Goal: Task Accomplishment & Management: Complete application form

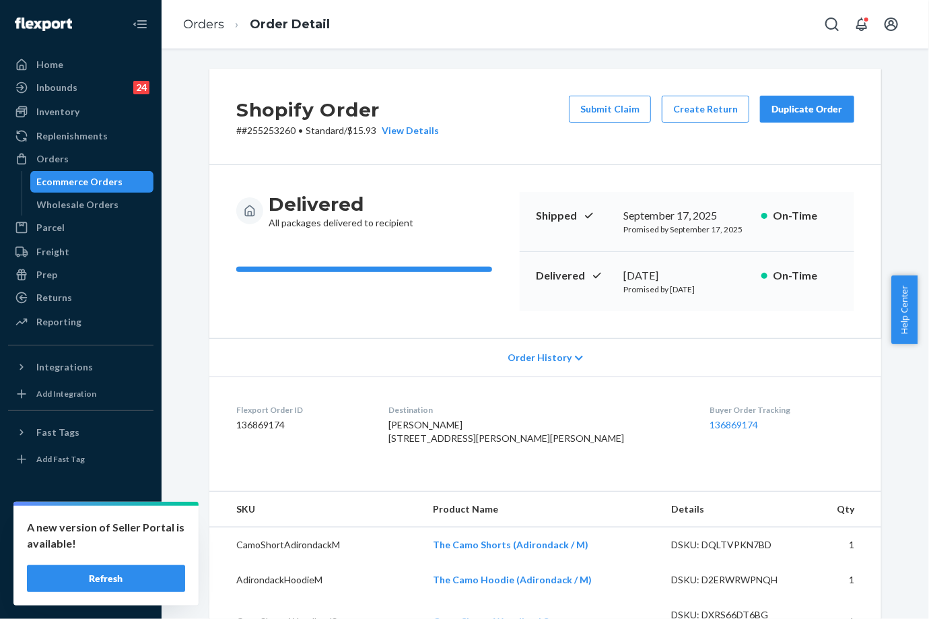
scroll to position [299, 0]
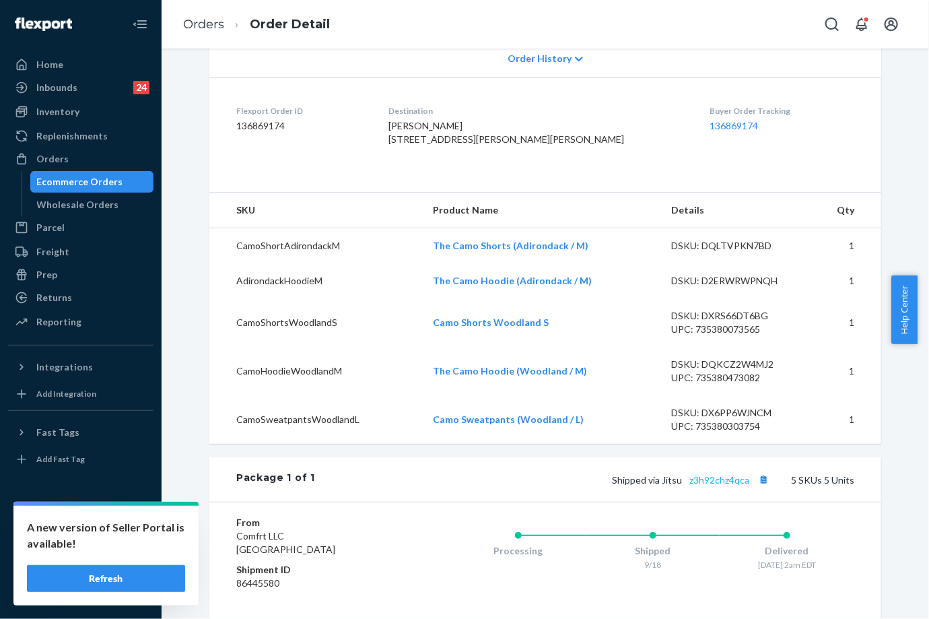
click at [721, 485] on link "z3h92chz4qca" at bounding box center [719, 479] width 60 height 11
click at [82, 295] on div "Returns" at bounding box center [80, 297] width 143 height 19
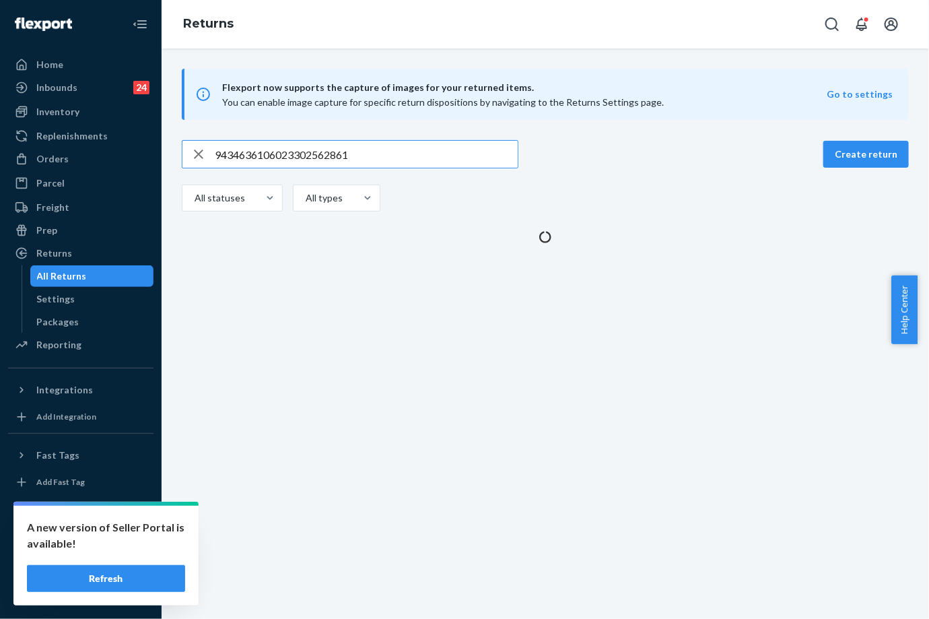
click at [295, 152] on input "9434636106023302562861" at bounding box center [366, 154] width 303 height 27
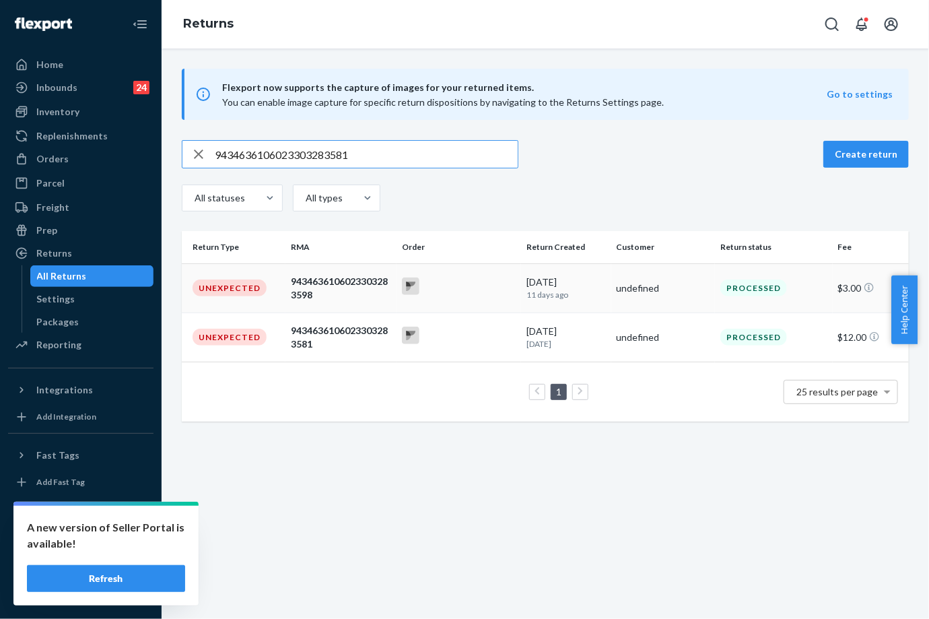
type input "9434636106023303283581"
click at [335, 291] on div "9434636106023303283598" at bounding box center [341, 288] width 100 height 27
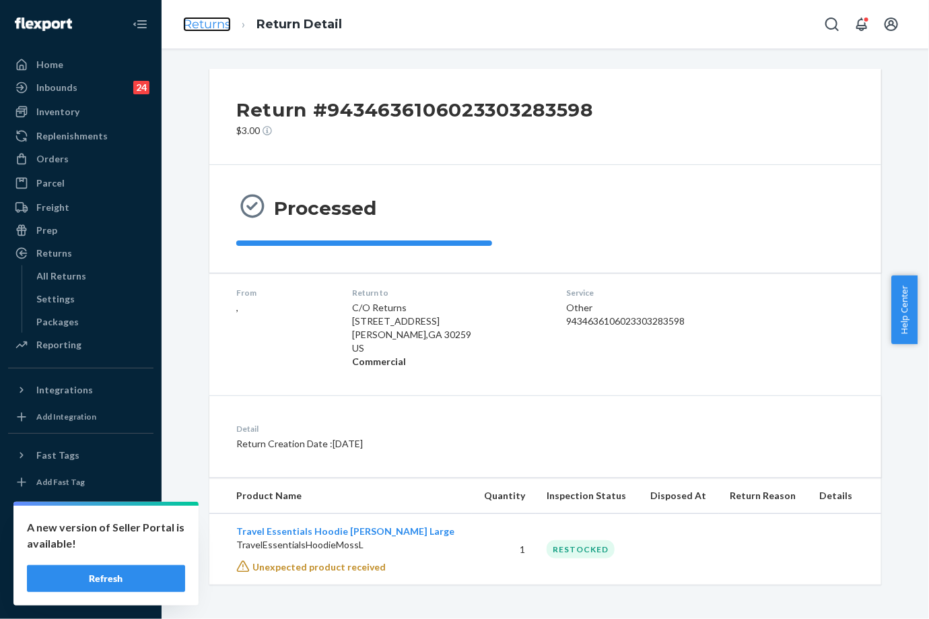
click at [214, 23] on link "Returns" at bounding box center [207, 24] width 48 height 15
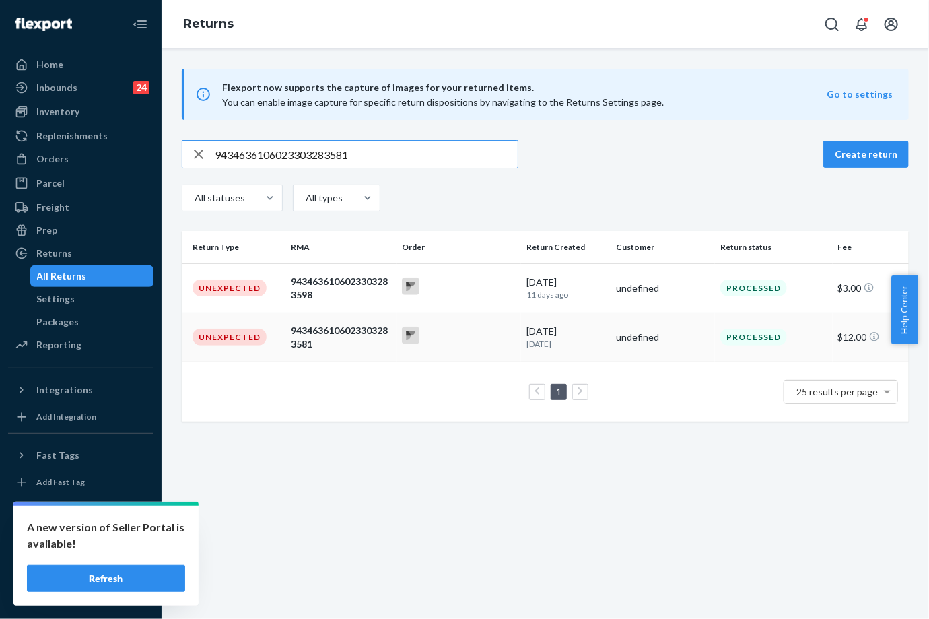
click at [235, 346] on td "Unexpected" at bounding box center [234, 336] width 104 height 49
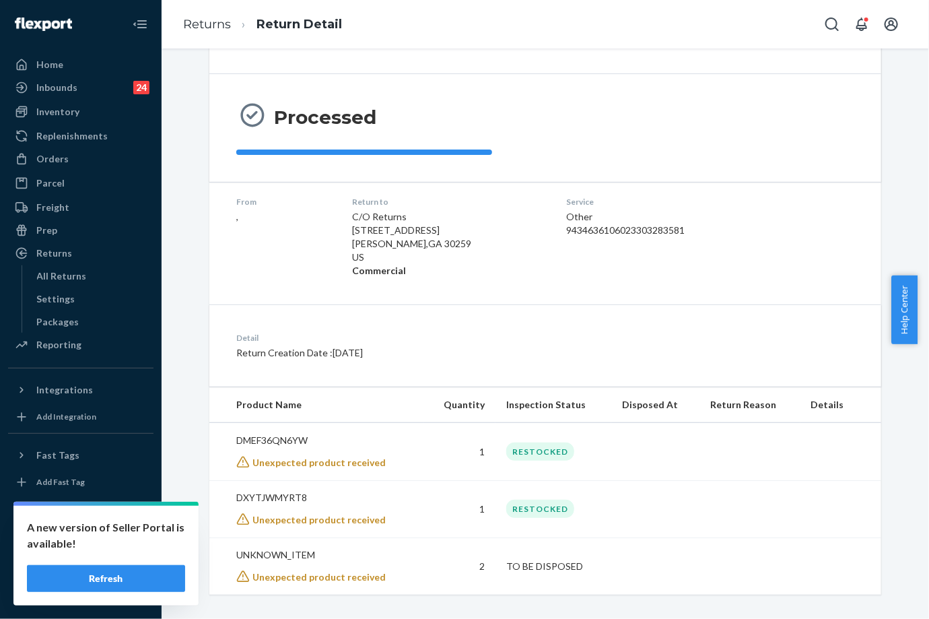
scroll to position [100, 0]
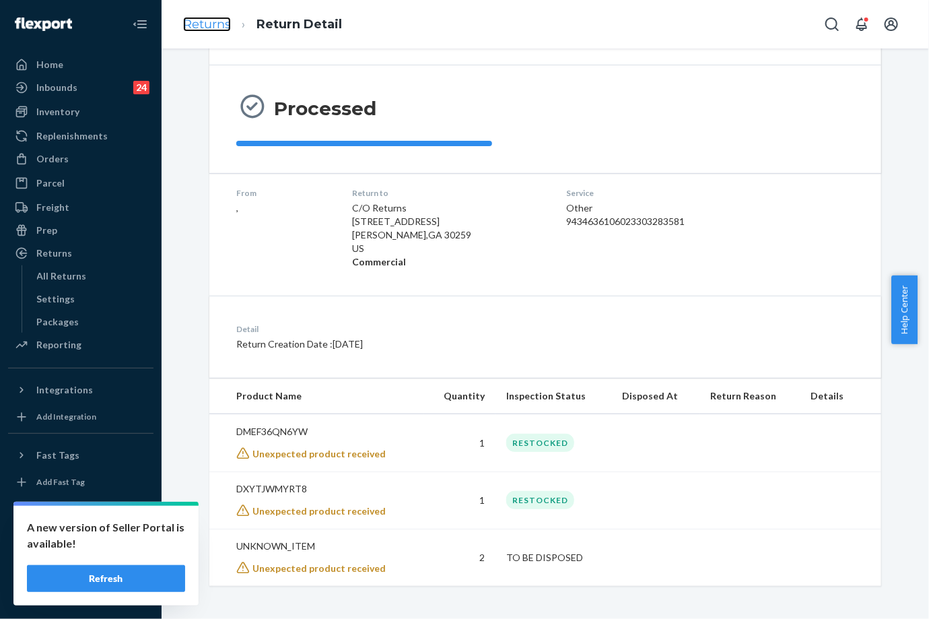
click at [210, 22] on link "Returns" at bounding box center [207, 24] width 48 height 15
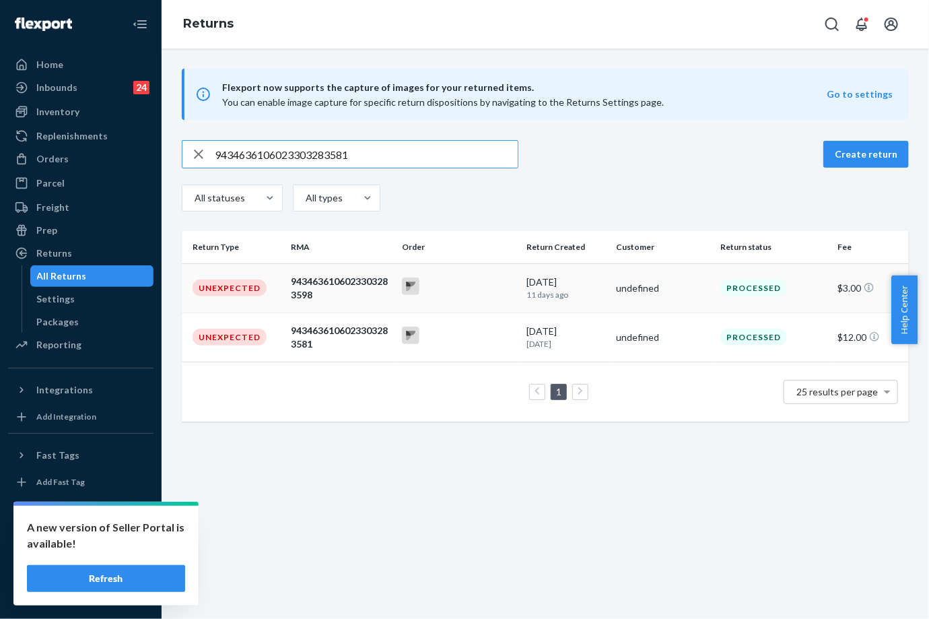
click at [306, 280] on div "9434636106023303283598" at bounding box center [341, 288] width 100 height 27
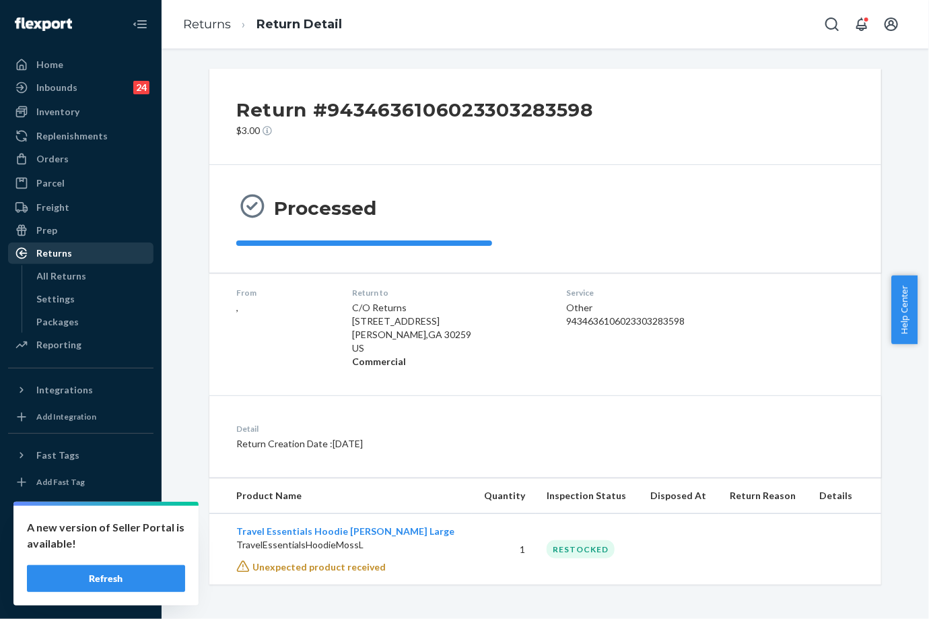
click at [75, 252] on div "Returns" at bounding box center [80, 253] width 143 height 19
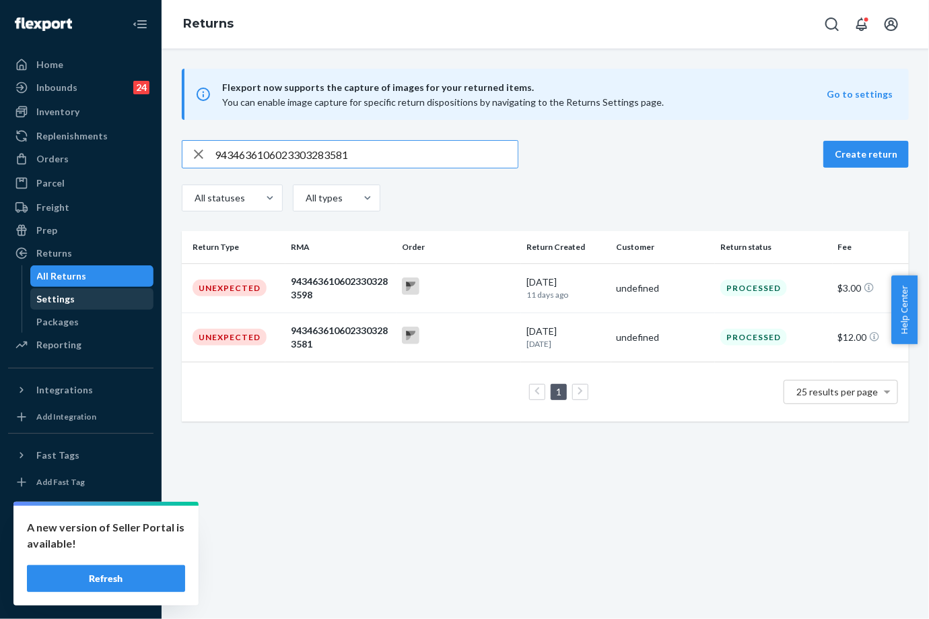
click at [69, 293] on div "Settings" at bounding box center [56, 298] width 38 height 13
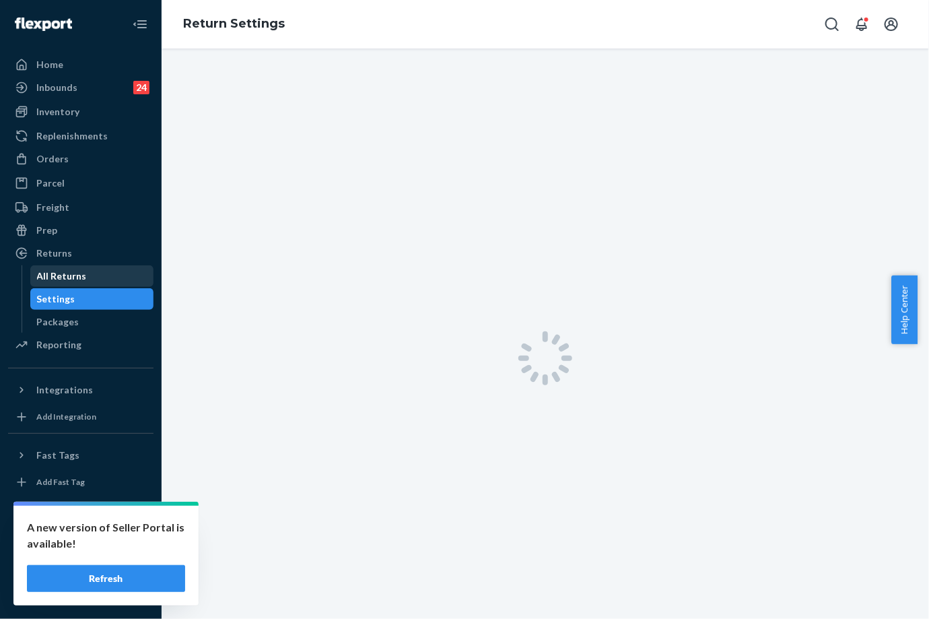
click at [74, 271] on div "All Returns" at bounding box center [62, 275] width 50 height 13
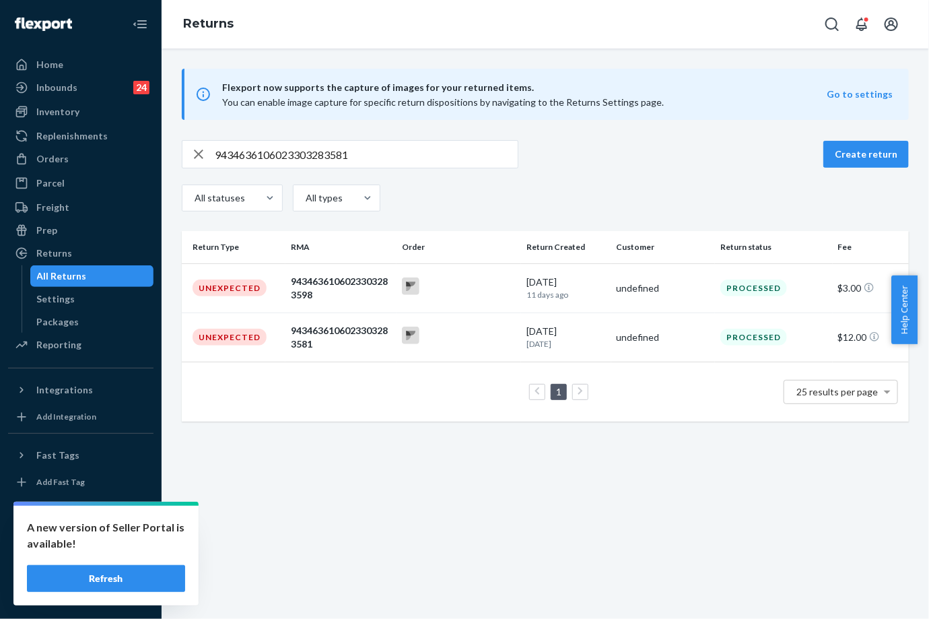
click at [485, 324] on td at bounding box center [458, 336] width 125 height 49
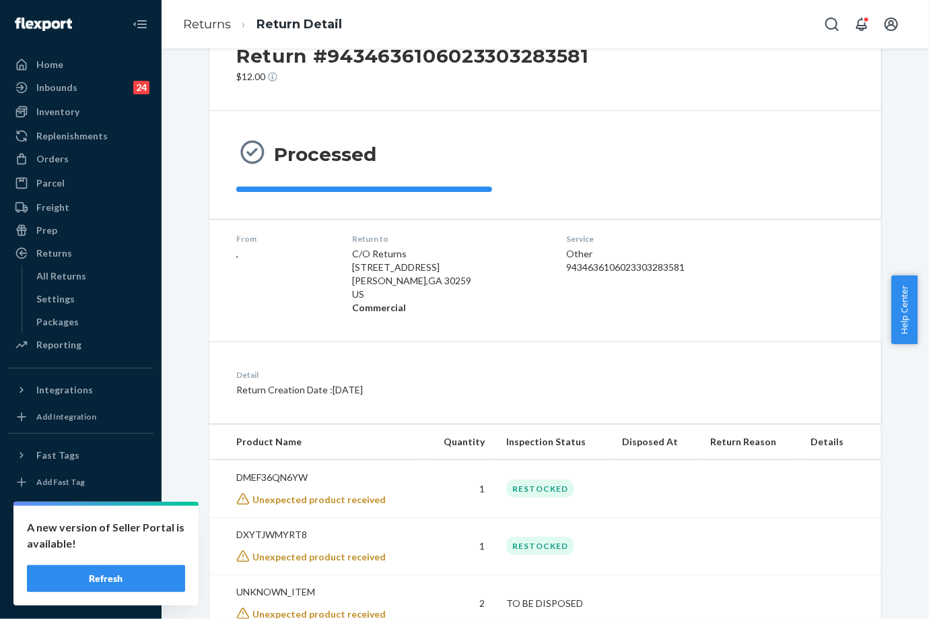
scroll to position [100, 0]
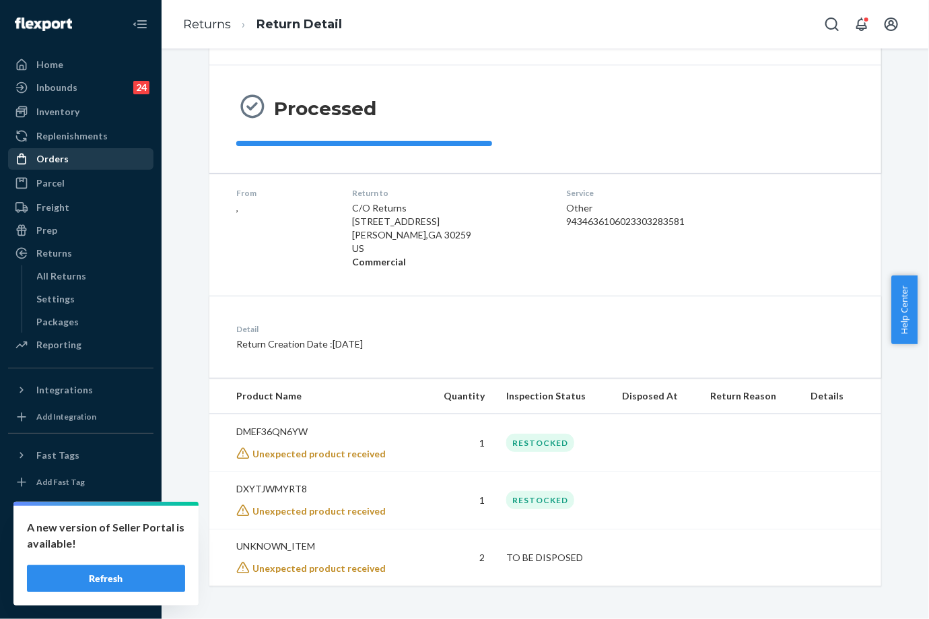
click at [65, 155] on div "Orders" at bounding box center [52, 158] width 32 height 13
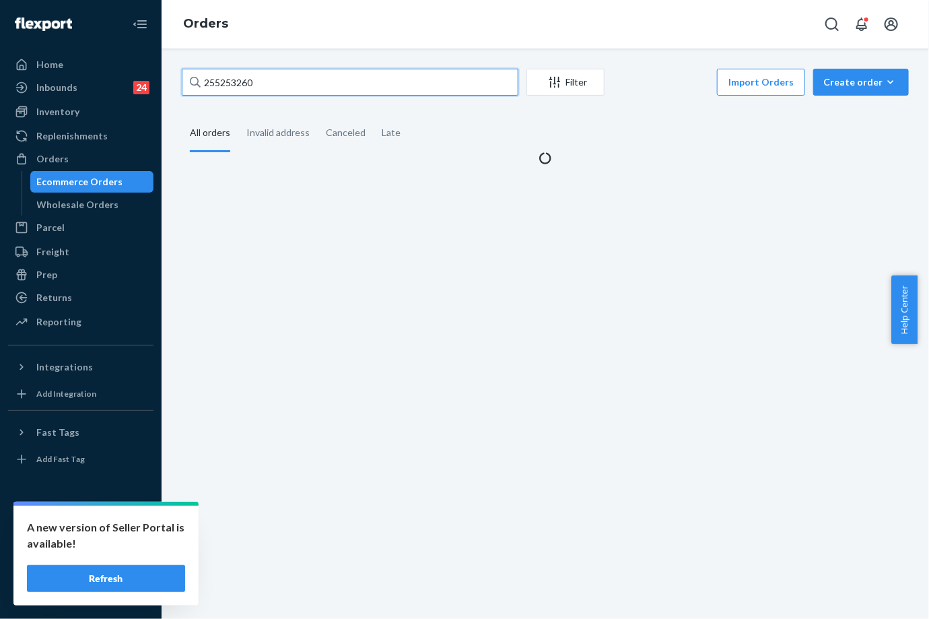
click at [244, 92] on input "255253260" at bounding box center [350, 82] width 337 height 27
paste input "5239"
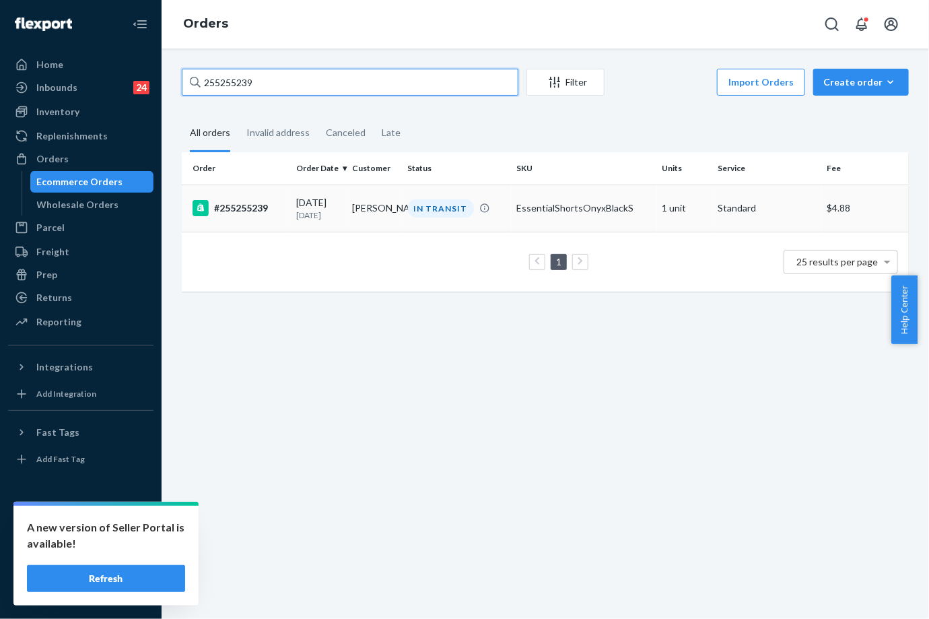
type input "255255239"
click at [505, 211] on td "IN TRANSIT" at bounding box center [457, 207] width 109 height 47
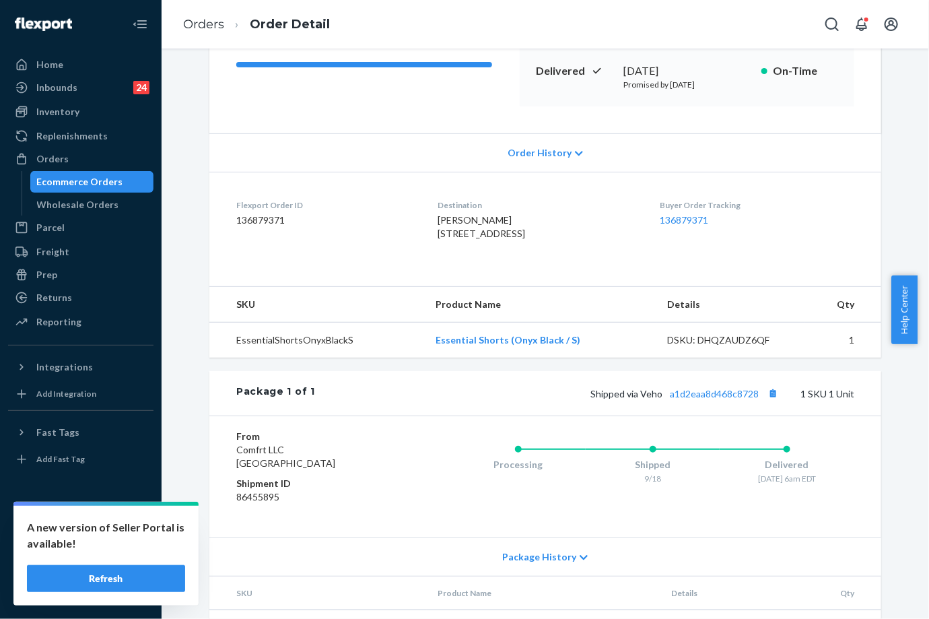
scroll to position [273, 0]
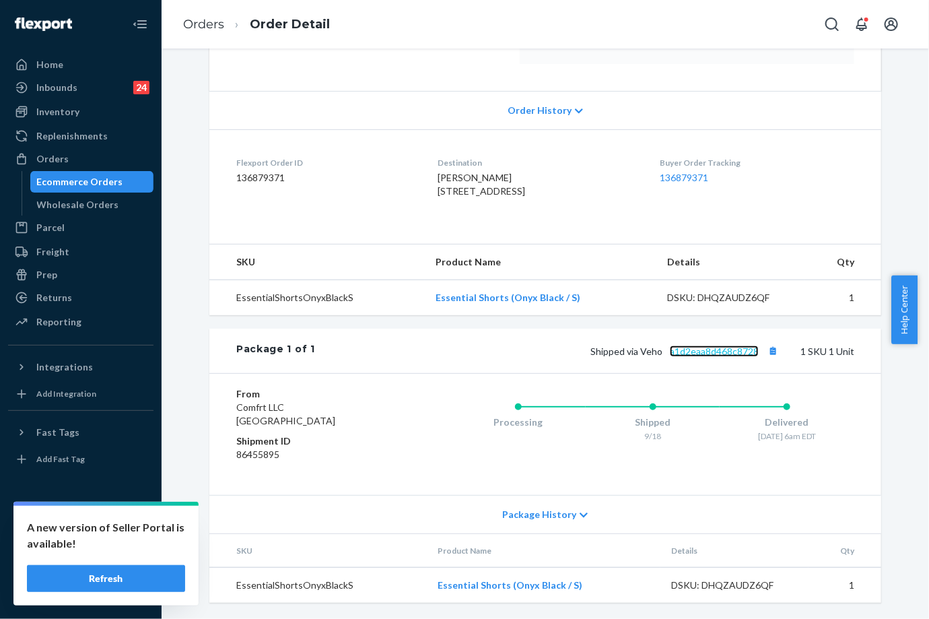
click at [734, 347] on link "a1d2eaa8d468c8728" at bounding box center [714, 350] width 89 height 11
click at [190, 20] on link "Orders" at bounding box center [203, 24] width 41 height 15
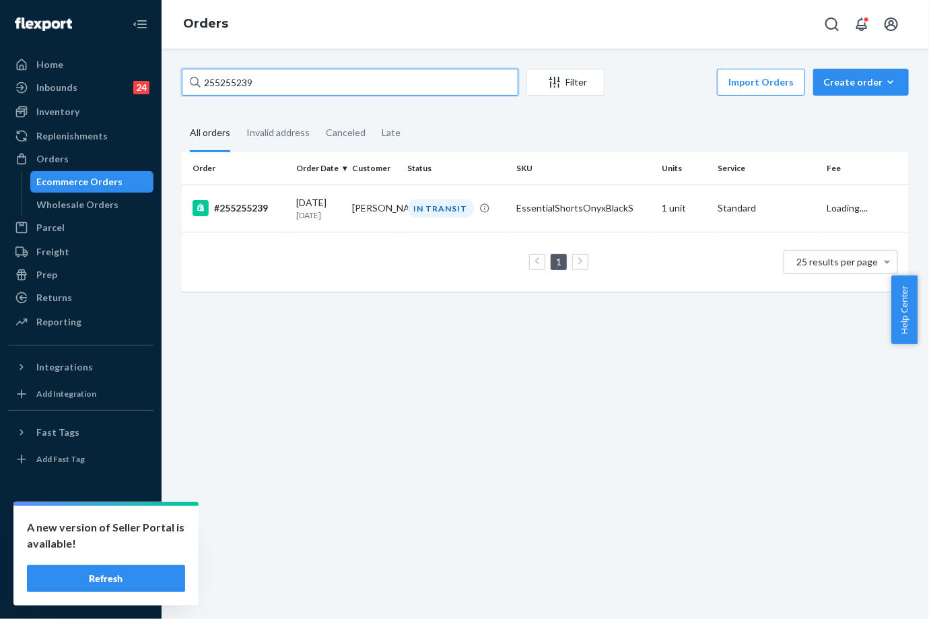
click at [254, 86] on input "255255239" at bounding box center [350, 82] width 337 height 27
click at [254, 87] on input "255255239" at bounding box center [350, 82] width 337 height 27
paste input "158994"
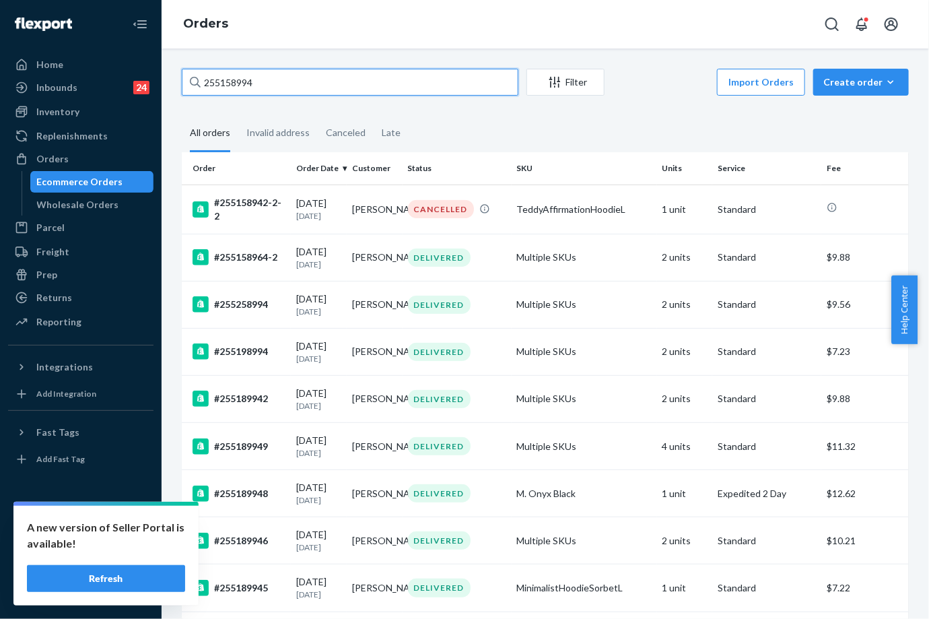
click at [213, 73] on input "255158994" at bounding box center [350, 82] width 337 height 27
paste input "4841500"
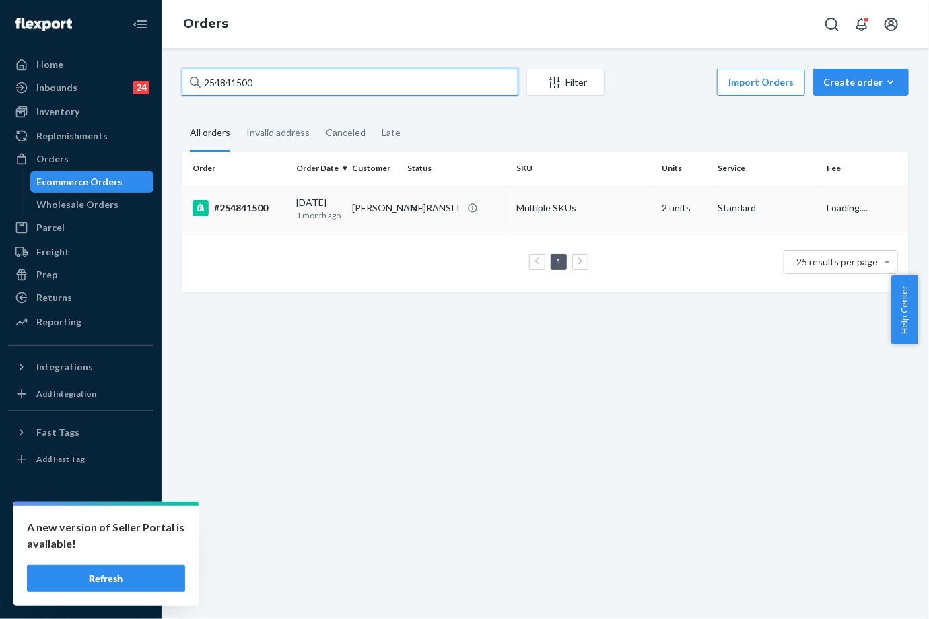
type input "254841500"
click at [409, 209] on div "IN TRANSIT" at bounding box center [435, 207] width 54 height 13
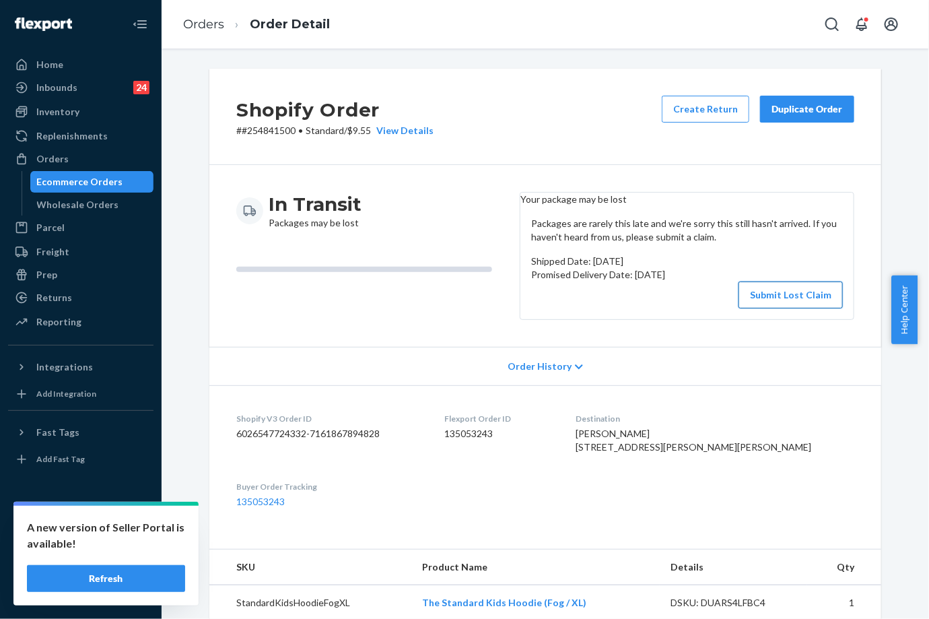
click at [814, 308] on button "Submit Lost Claim" at bounding box center [790, 294] width 104 height 27
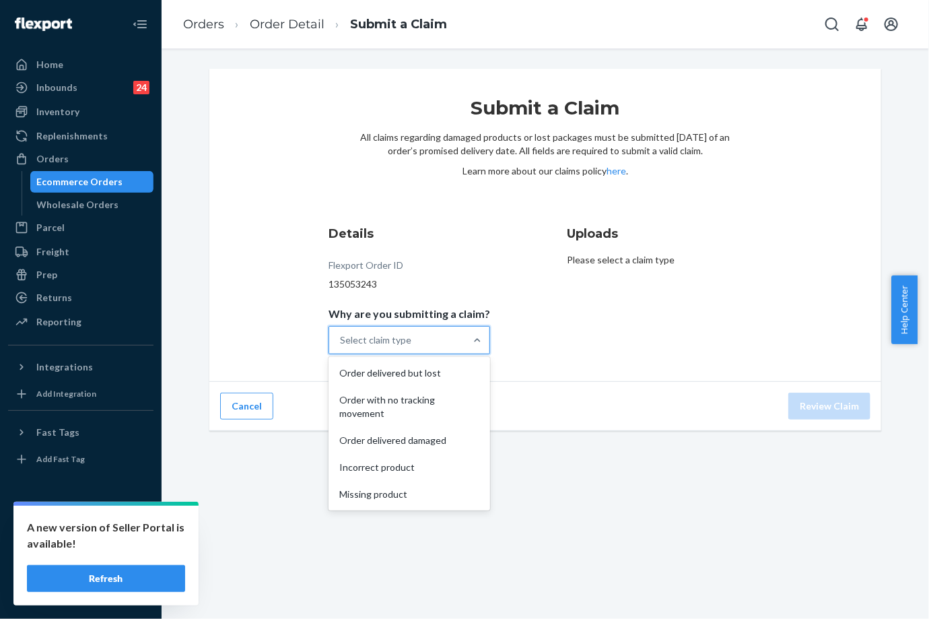
click at [442, 347] on div "Select claim type" at bounding box center [397, 339] width 136 height 27
click at [341, 347] on input "Why are you submitting a claim? option Order delivered but lost focused, 1 of 5…" at bounding box center [340, 339] width 1 height 13
click at [401, 397] on div "Order with no tracking movement" at bounding box center [409, 406] width 156 height 40
click at [341, 347] on input "Why are you submitting a claim? option Order with no tracking movement focused,…" at bounding box center [340, 339] width 1 height 13
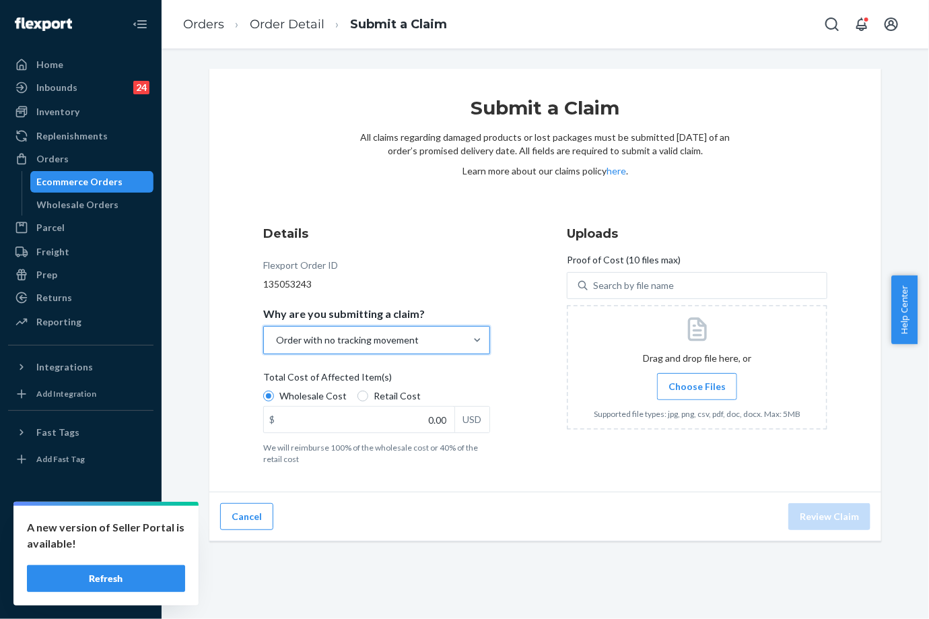
click at [687, 386] on span "Choose Files" at bounding box center [696, 386] width 57 height 13
click at [697, 386] on input "Choose Files" at bounding box center [697, 386] width 1 height 15
click at [678, 394] on label "Choose Files" at bounding box center [697, 386] width 80 height 27
click at [697, 394] on input "Choose Files" at bounding box center [697, 386] width 1 height 15
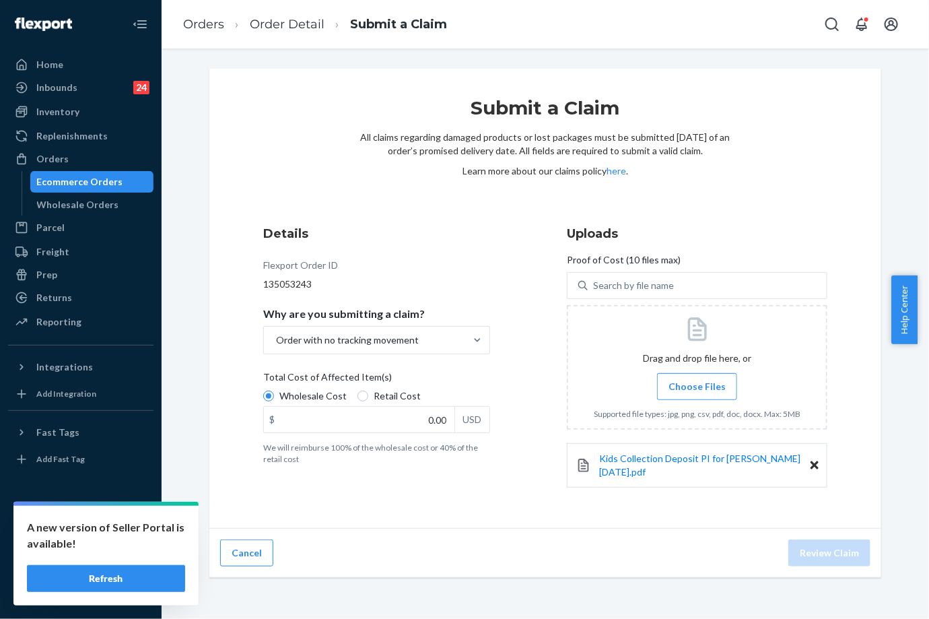
click at [684, 393] on label "Choose Files" at bounding box center [697, 386] width 80 height 27
click at [697, 393] on input "Choose Files" at bounding box center [697, 386] width 1 height 15
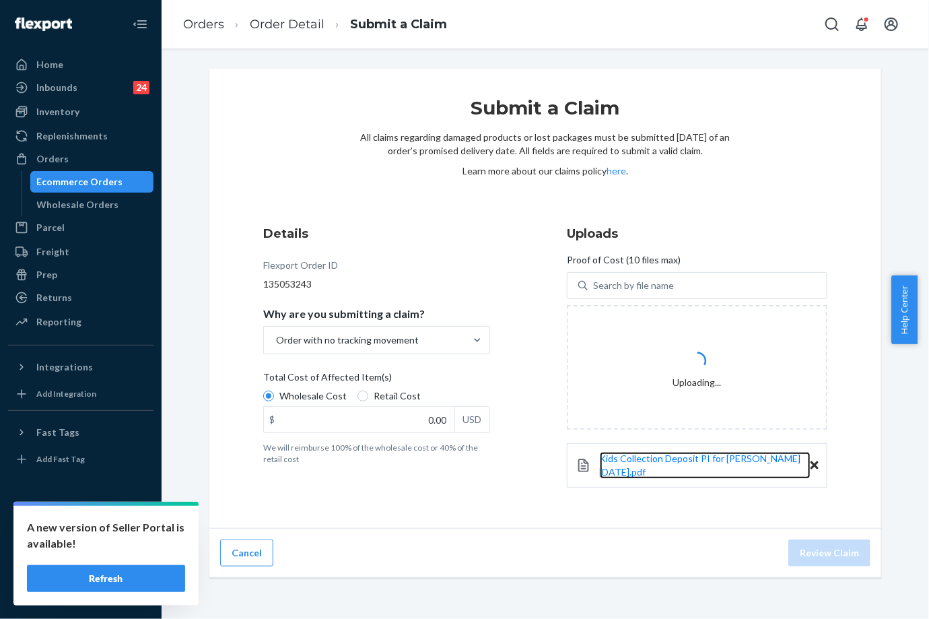
click at [634, 468] on link "Kids Collection Deposit PI for [PERSON_NAME] [DATE].pdf" at bounding box center [705, 465] width 211 height 27
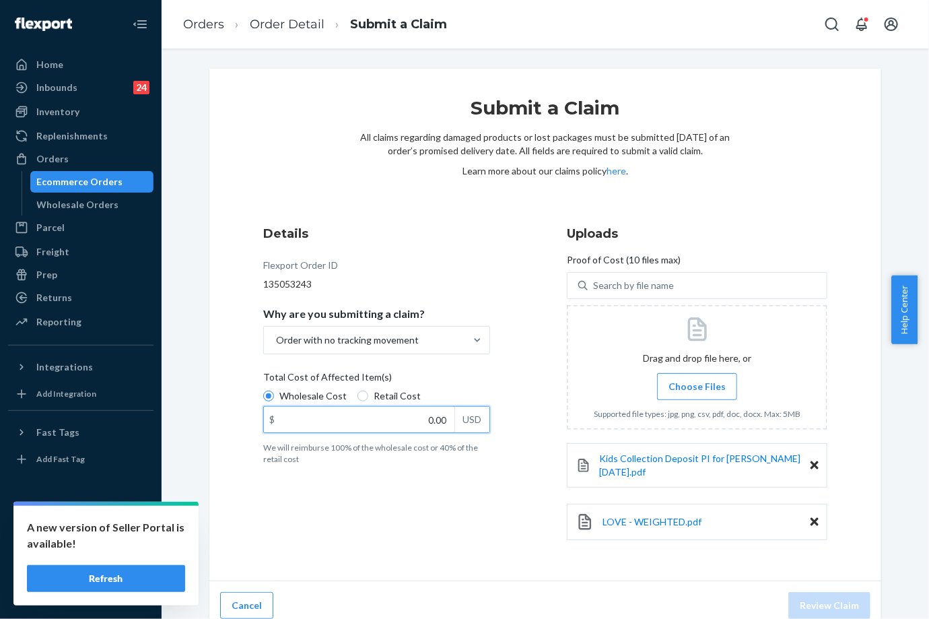
click at [386, 427] on input "0.00" at bounding box center [359, 420] width 190 height 26
type input "89.00"
click at [458, 489] on div "Details Flexport Order ID 135053243 Why are you submitting a claim? Order with …" at bounding box center [393, 389] width 260 height 345
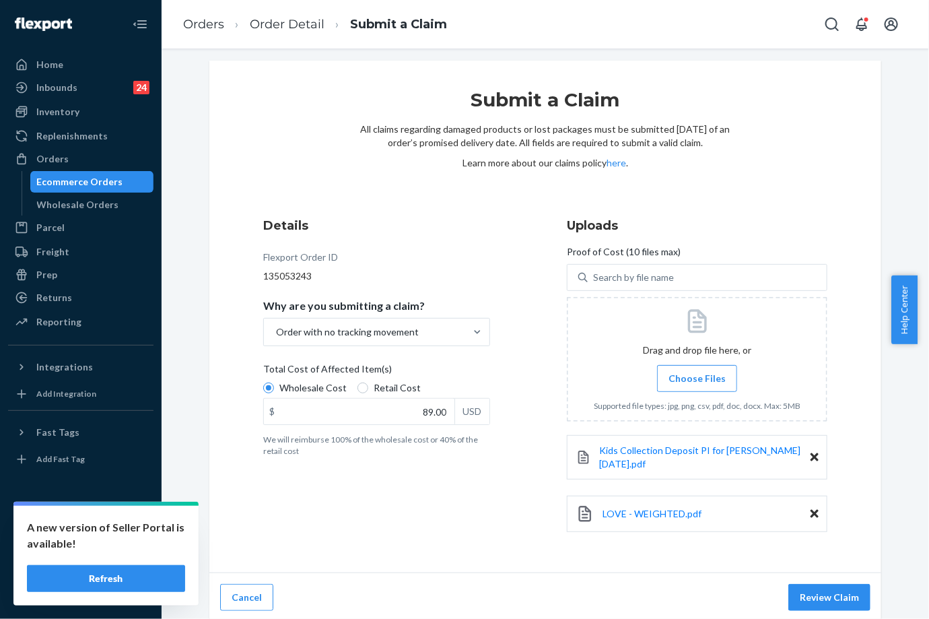
scroll to position [11, 0]
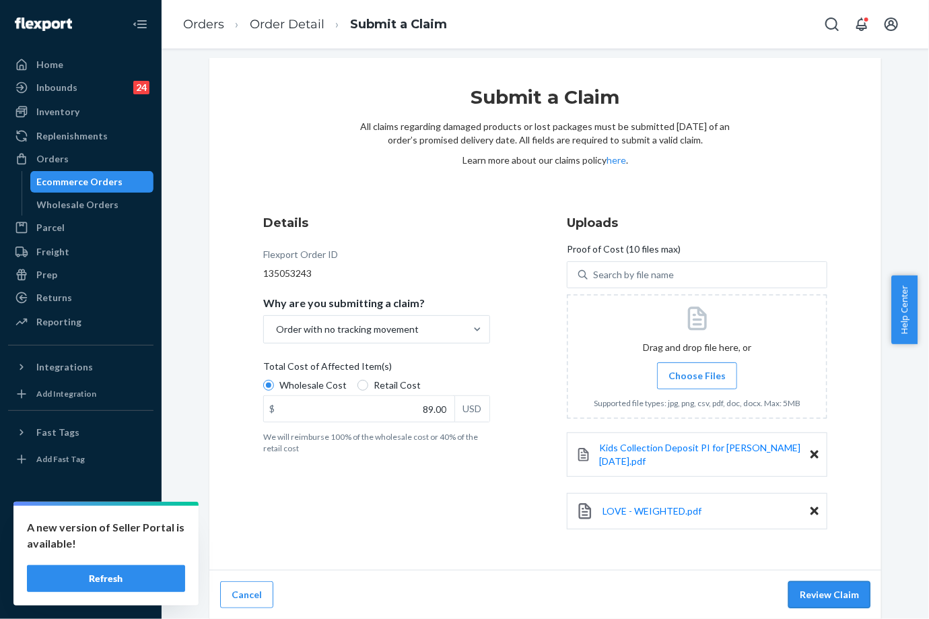
click at [819, 600] on button "Review Claim" at bounding box center [829, 594] width 82 height 27
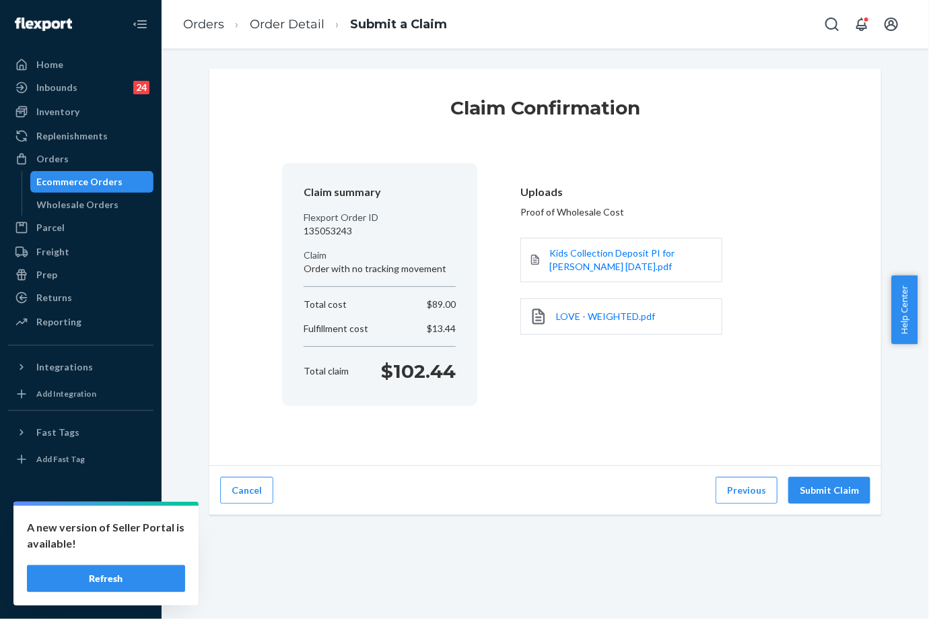
scroll to position [0, 0]
click at [845, 481] on button "Submit Claim" at bounding box center [829, 490] width 82 height 27
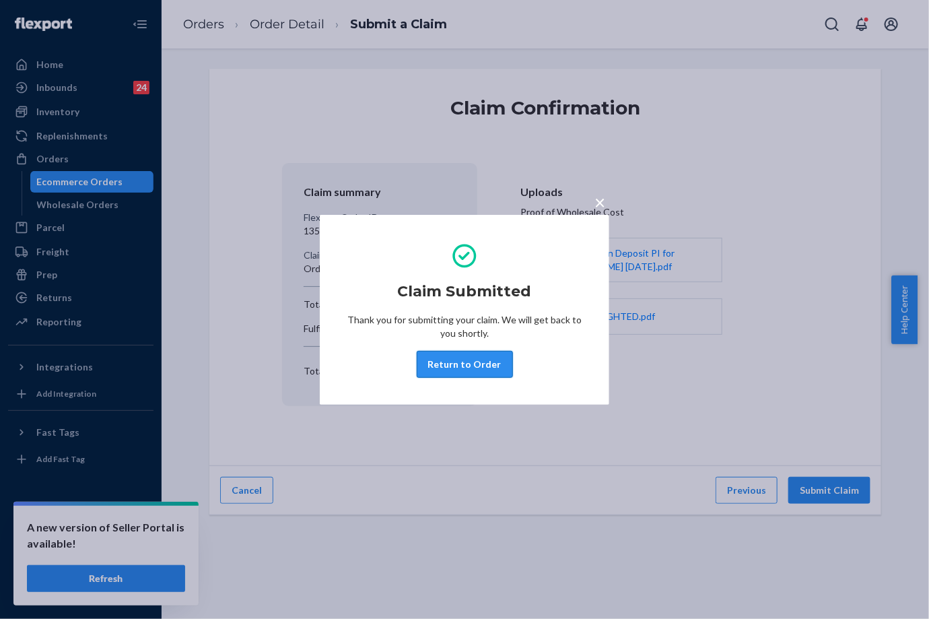
click at [458, 359] on button "Return to Order" at bounding box center [465, 364] width 96 height 27
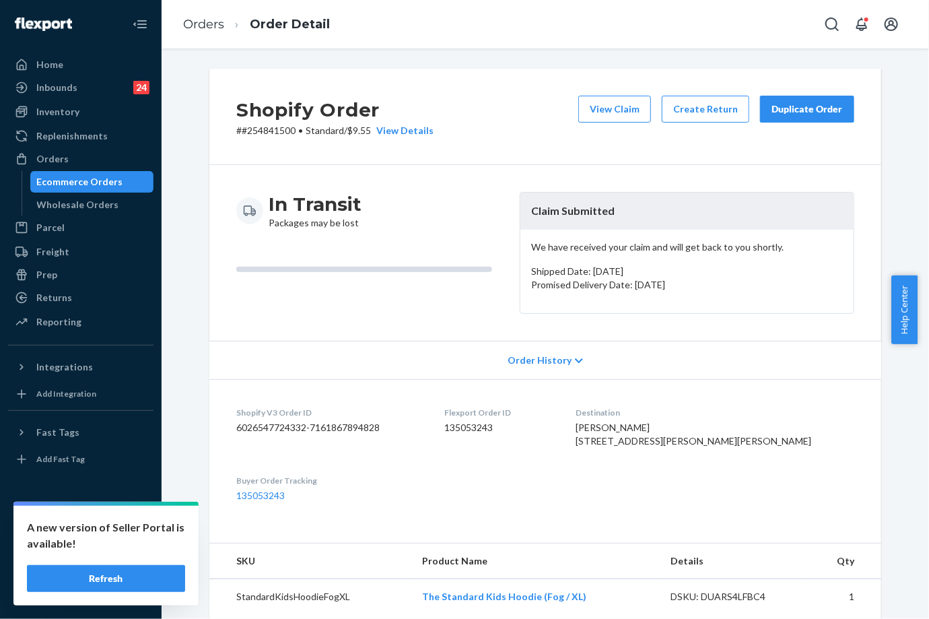
drag, startPoint x: 798, startPoint y: 106, endPoint x: 761, endPoint y: 101, distance: 38.1
click at [797, 106] on div "Duplicate Order" at bounding box center [806, 108] width 71 height 13
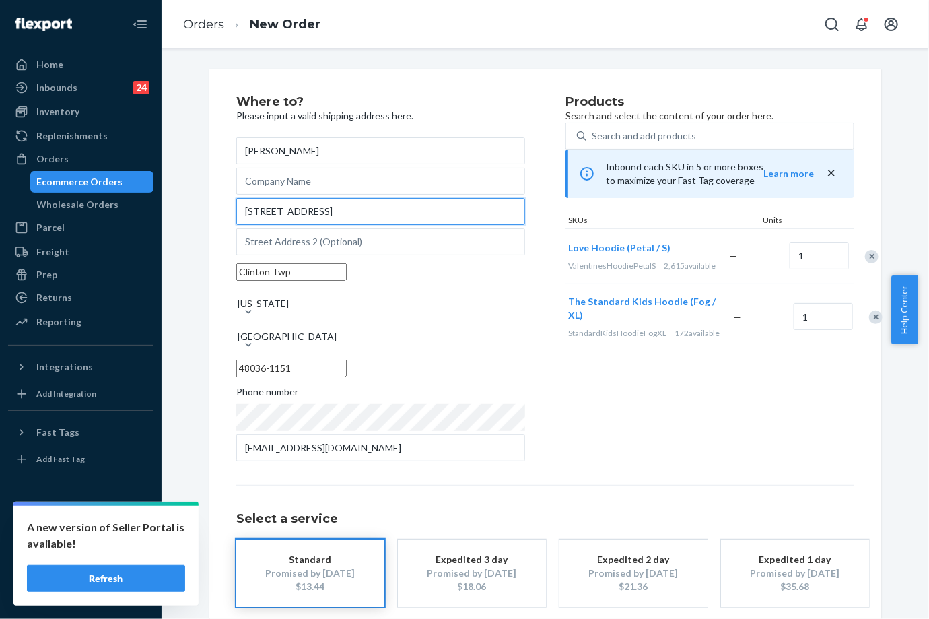
drag, startPoint x: 350, startPoint y: 234, endPoint x: 233, endPoint y: 230, distance: 117.2
click at [236, 225] on input "[STREET_ADDRESS]" at bounding box center [380, 211] width 289 height 27
paste input "[PERSON_NAME] Twp MI 48036"
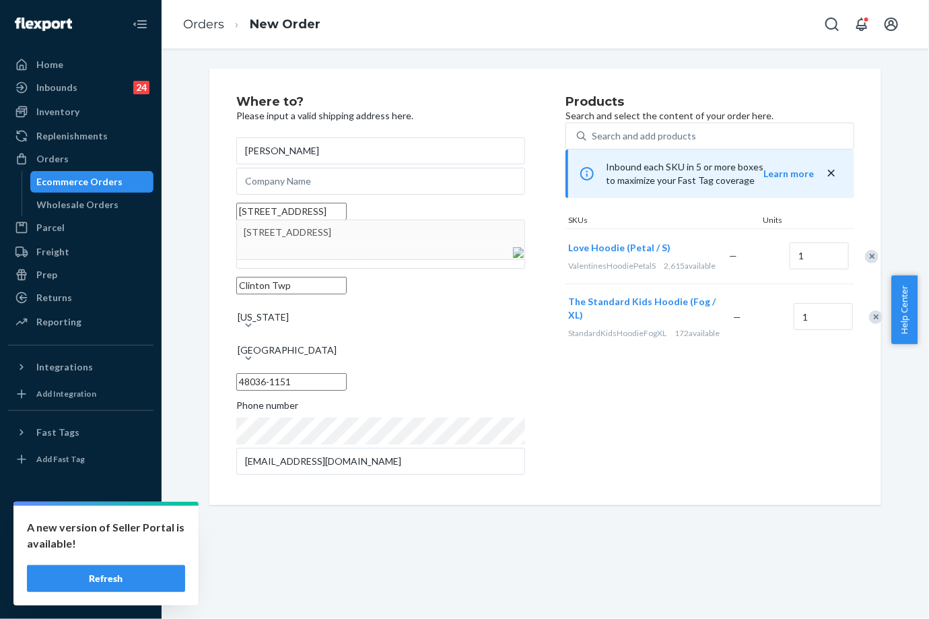
type input "[STREET_ADDRESS]"
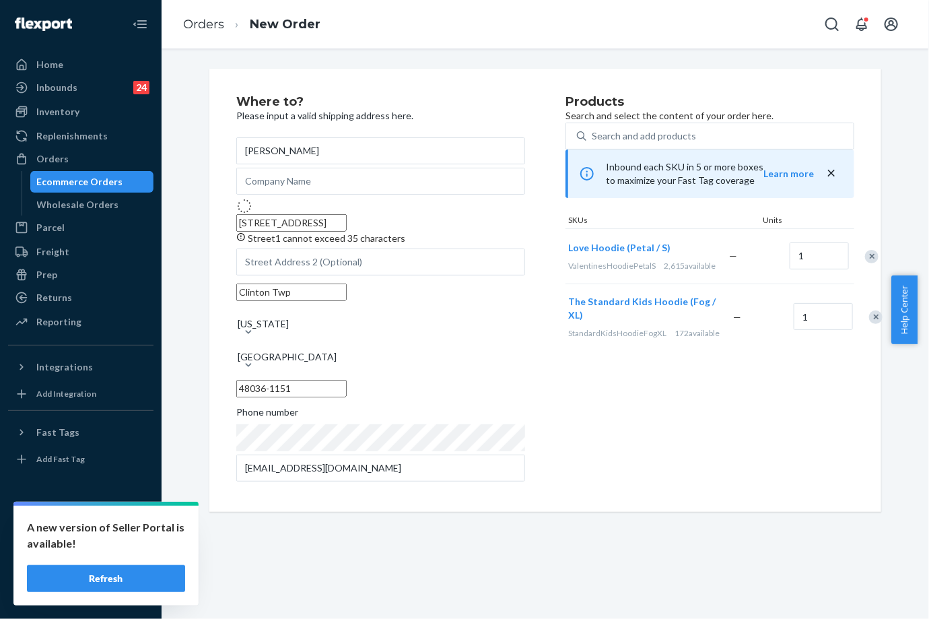
type input "[US_STATE]"
type input "48036"
type input "[STREET_ADDRESS]"
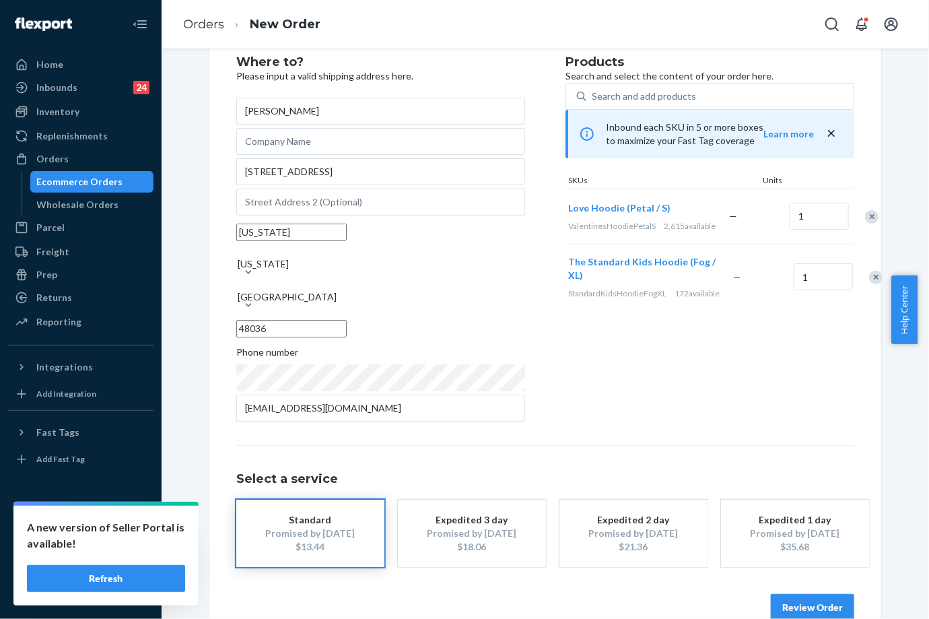
scroll to position [61, 0]
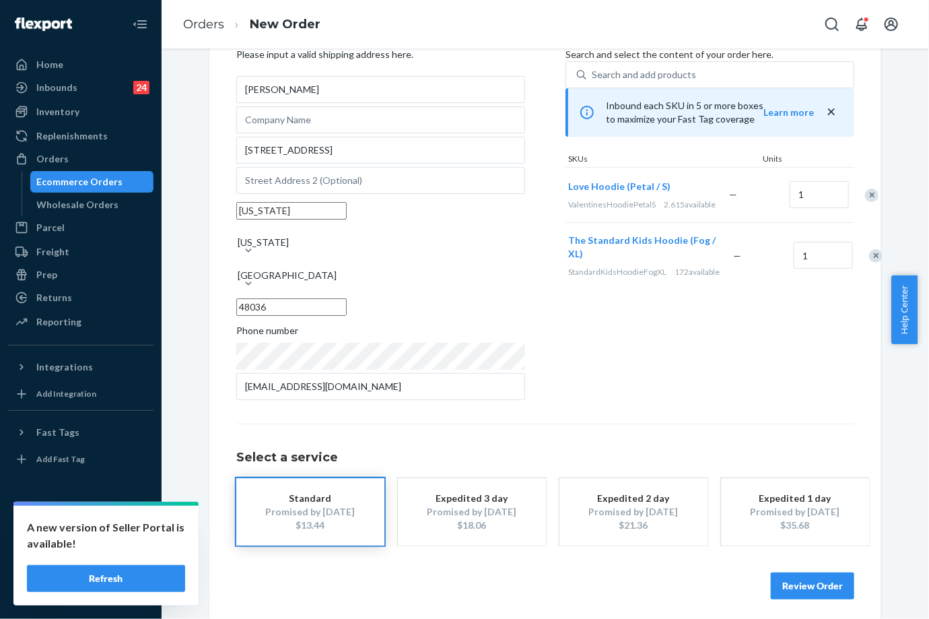
click at [812, 576] on button "Review Order" at bounding box center [812, 585] width 83 height 27
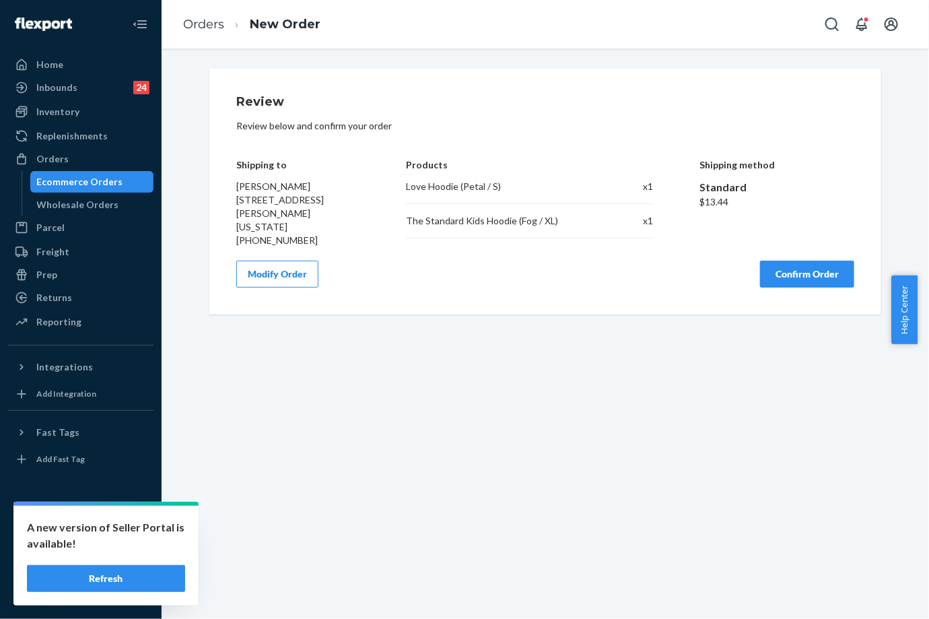
click at [452, 495] on div "Review Review below and confirm your order Shipping to [PERSON_NAME] [STREET_AD…" at bounding box center [545, 333] width 767 height 570
click at [184, 32] on li "Orders" at bounding box center [203, 25] width 41 height 18
click at [186, 30] on link "Orders" at bounding box center [203, 24] width 41 height 15
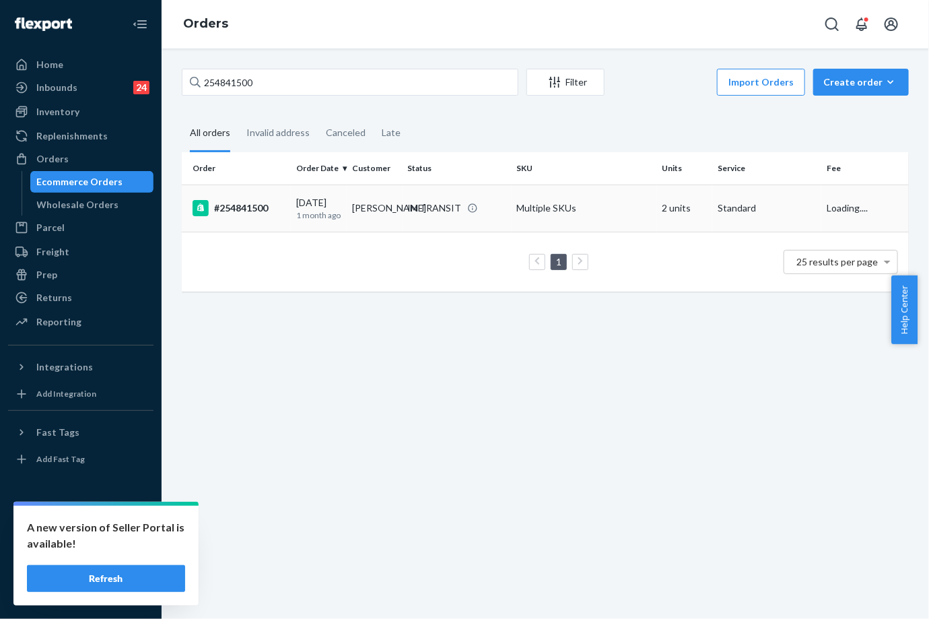
click at [302, 213] on p "1 month ago" at bounding box center [318, 214] width 45 height 11
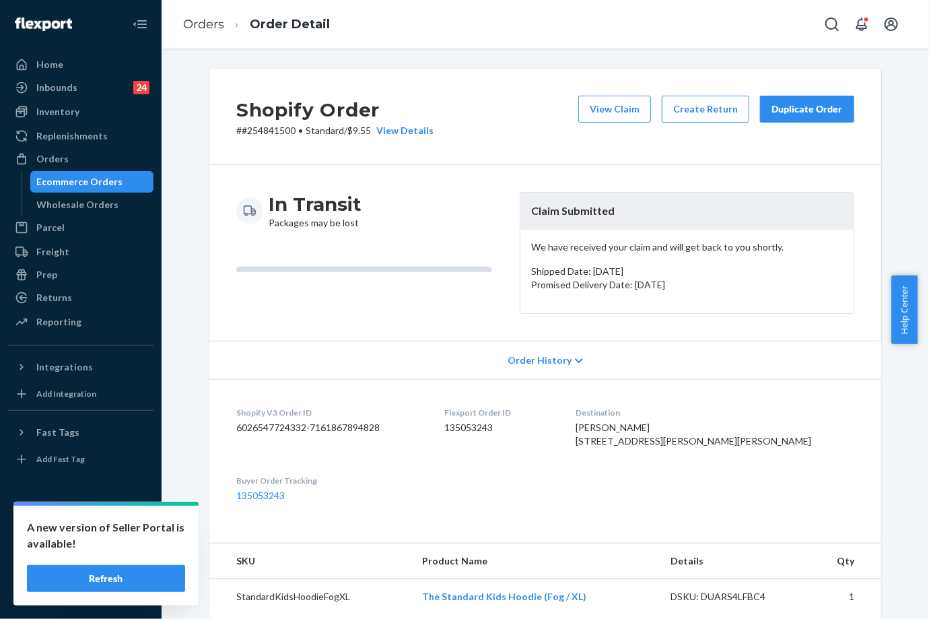
click at [777, 120] on button "Duplicate Order" at bounding box center [807, 109] width 94 height 27
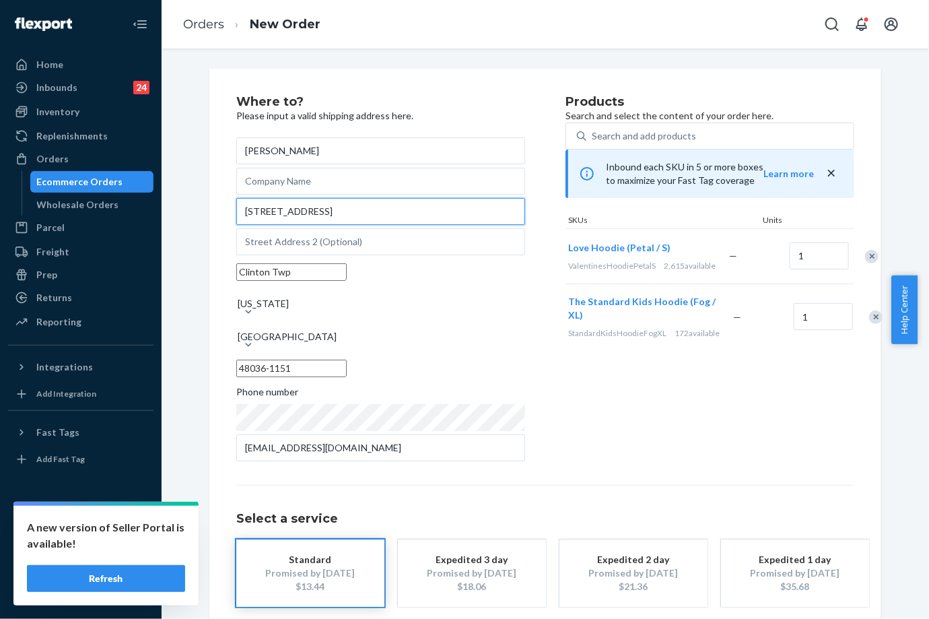
drag, startPoint x: 345, startPoint y: 230, endPoint x: 210, endPoint y: 229, distance: 135.3
click at [210, 229] on div "Where to? Please input a valid shipping address here. [PERSON_NAME] [STREET_ADD…" at bounding box center [545, 378] width 672 height 619
paste input "[PERSON_NAME] Twp MI 48036"
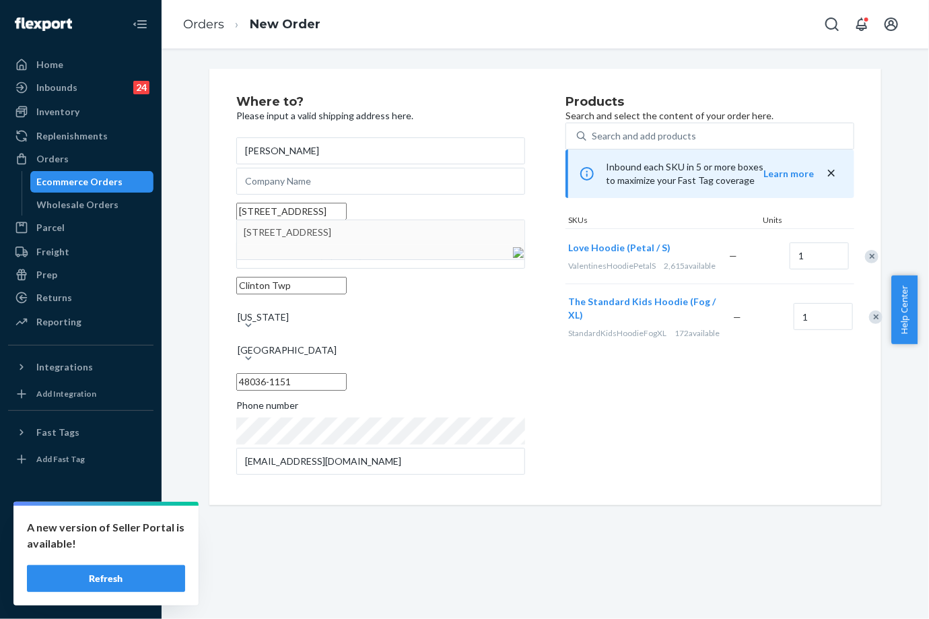
type input "[STREET_ADDRESS]"
type input "[US_STATE]"
type input "48036"
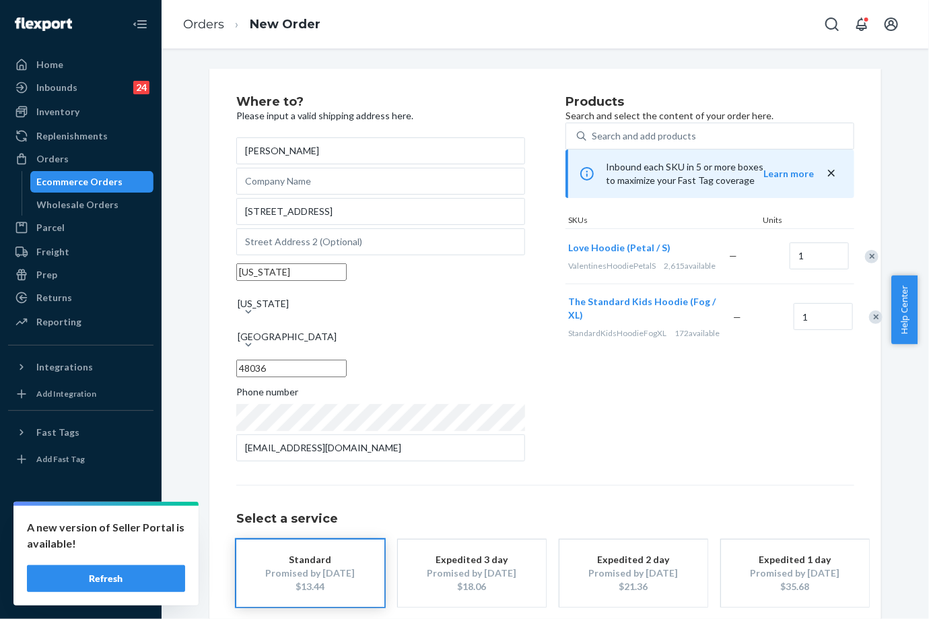
click at [252, 281] on input "[US_STATE]" at bounding box center [291, 272] width 110 height 18
click at [253, 281] on input "[US_STATE]" at bounding box center [291, 272] width 110 height 18
paste input "Clinton Twp"
type input "Clinton Twp"
click at [197, 21] on link "Orders" at bounding box center [203, 24] width 41 height 15
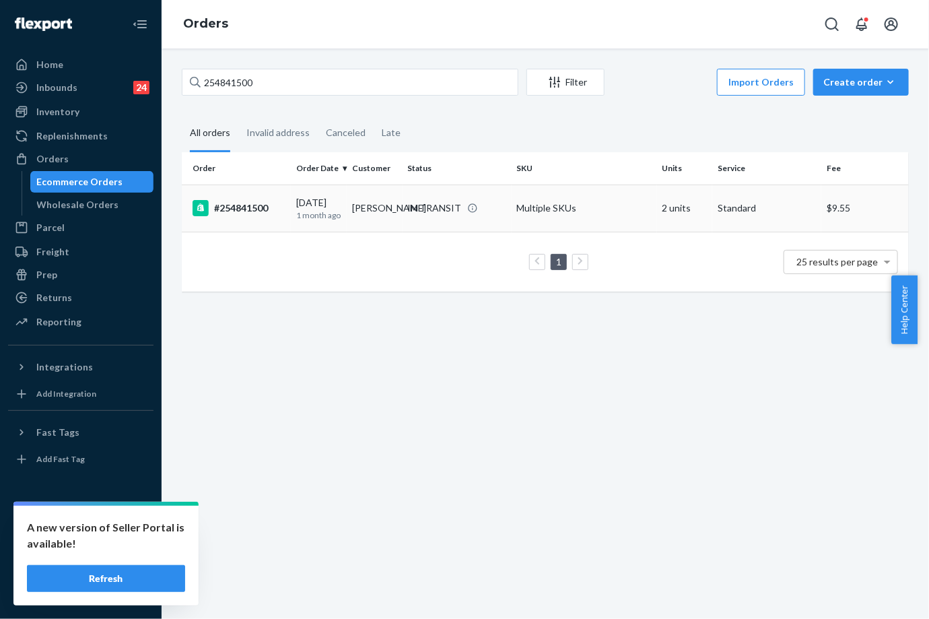
click at [347, 210] on td "[PERSON_NAME]" at bounding box center [375, 207] width 56 height 47
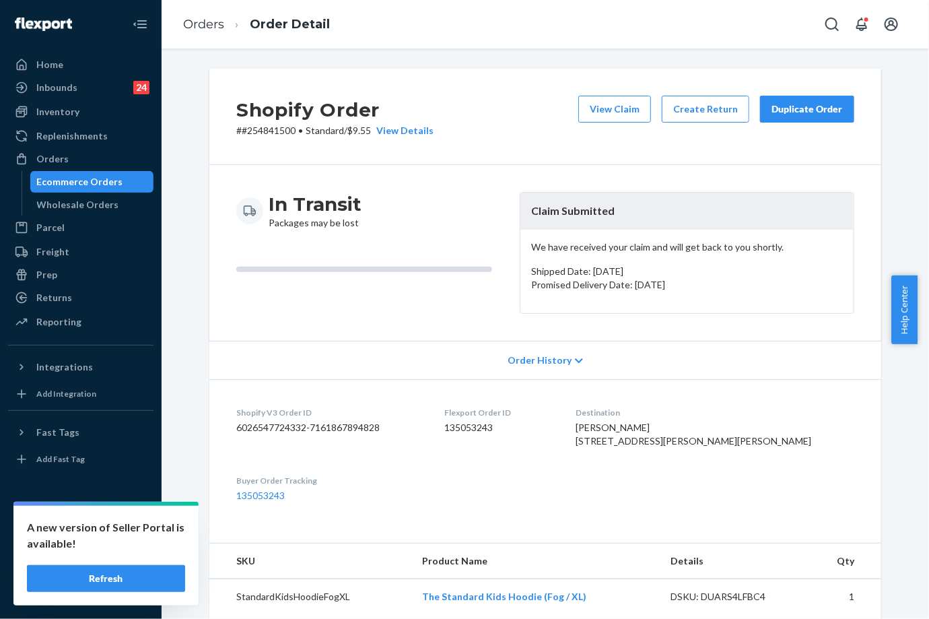
click at [455, 336] on div "In Transit Packages may be lost Claim Submitted We have received your claim and…" at bounding box center [545, 253] width 672 height 176
click at [802, 112] on div "Duplicate Order" at bounding box center [806, 108] width 71 height 13
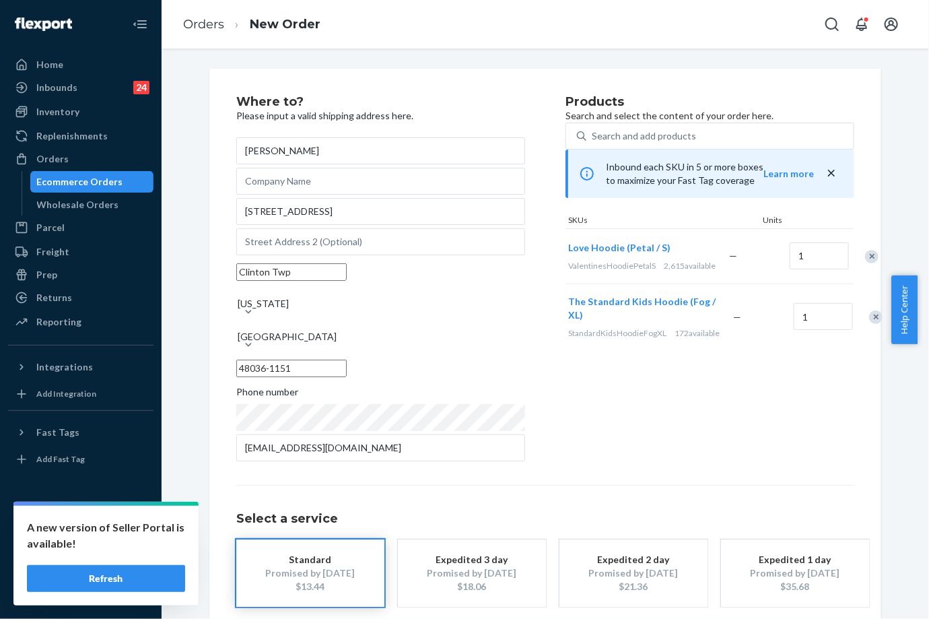
click at [592, 494] on div "Select a service Standard Promised by [DATE] $13.44 Expedited 3 day Promised by…" at bounding box center [545, 546] width 618 height 122
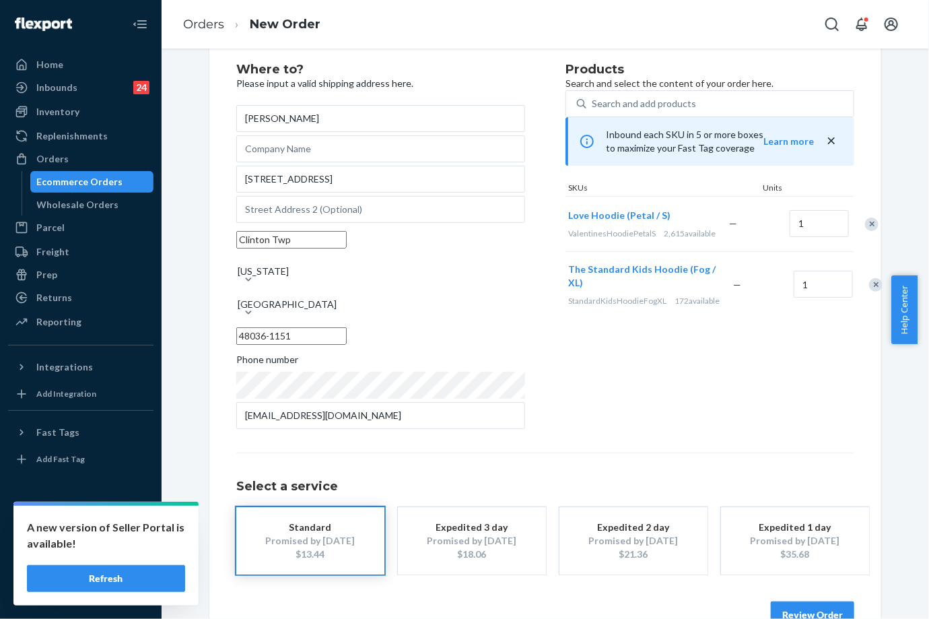
scroll to position [61, 0]
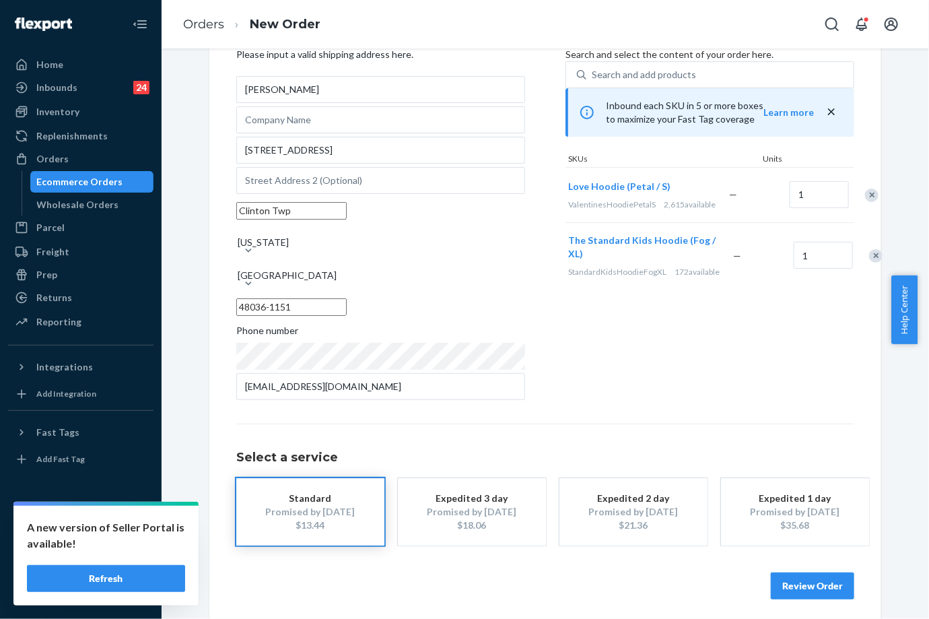
click at [806, 588] on button "Review Order" at bounding box center [812, 585] width 83 height 27
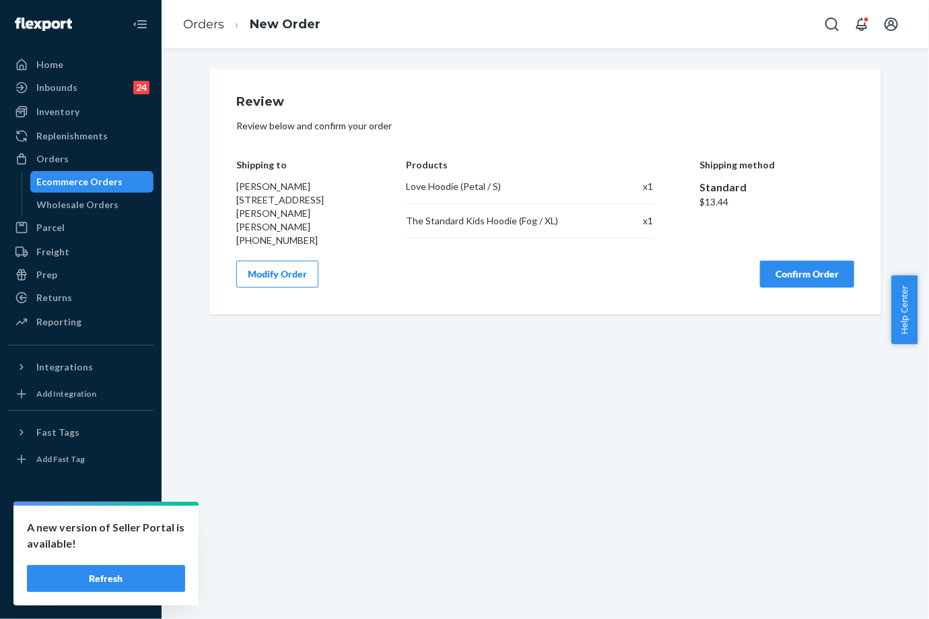
scroll to position [0, 0]
click at [781, 260] on button "Confirm Order" at bounding box center [807, 273] width 94 height 27
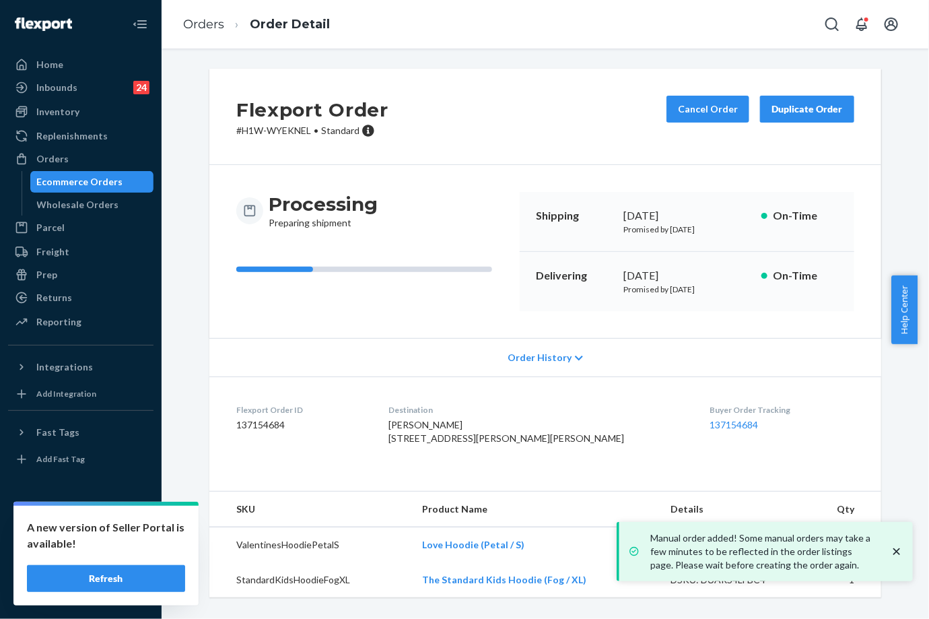
click at [473, 36] on div "Orders Order Detail" at bounding box center [545, 24] width 767 height 48
drag, startPoint x: 616, startPoint y: 254, endPoint x: 663, endPoint y: 251, distance: 47.2
click at [663, 252] on div "Delivering [DATE] Promised by [DATE] On-Time" at bounding box center [687, 281] width 335 height 59
copy div "[DATE]"
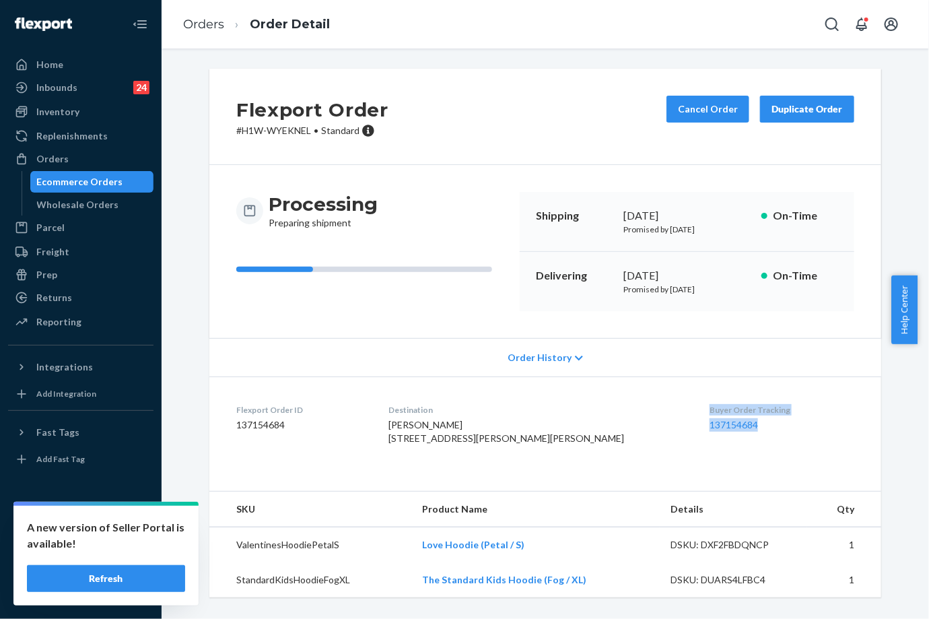
drag, startPoint x: 662, startPoint y: 382, endPoint x: 728, endPoint y: 394, distance: 66.5
click at [728, 394] on dl "Flexport Order ID 137154684 Destination [PERSON_NAME] [STREET_ADDRESS][PERSON_N…" at bounding box center [545, 426] width 672 height 101
copy div "Buyer Order Tracking 137154684"
click at [209, 23] on link "Orders" at bounding box center [203, 24] width 41 height 15
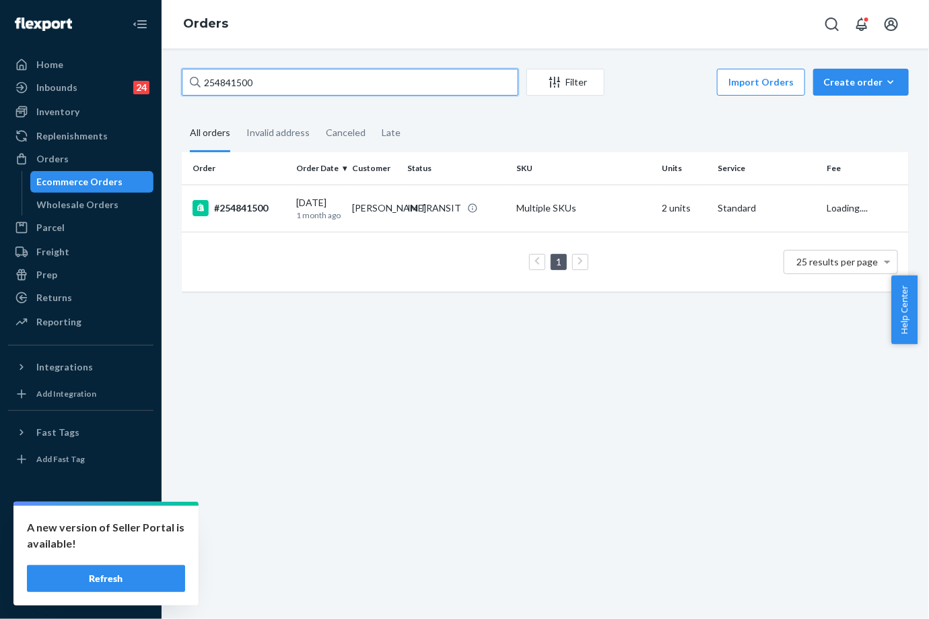
click at [268, 82] on input "254841500" at bounding box center [350, 82] width 337 height 27
paste input "969297"
type input "254969297"
click at [441, 230] on td "IN TRANSIT" at bounding box center [457, 207] width 109 height 47
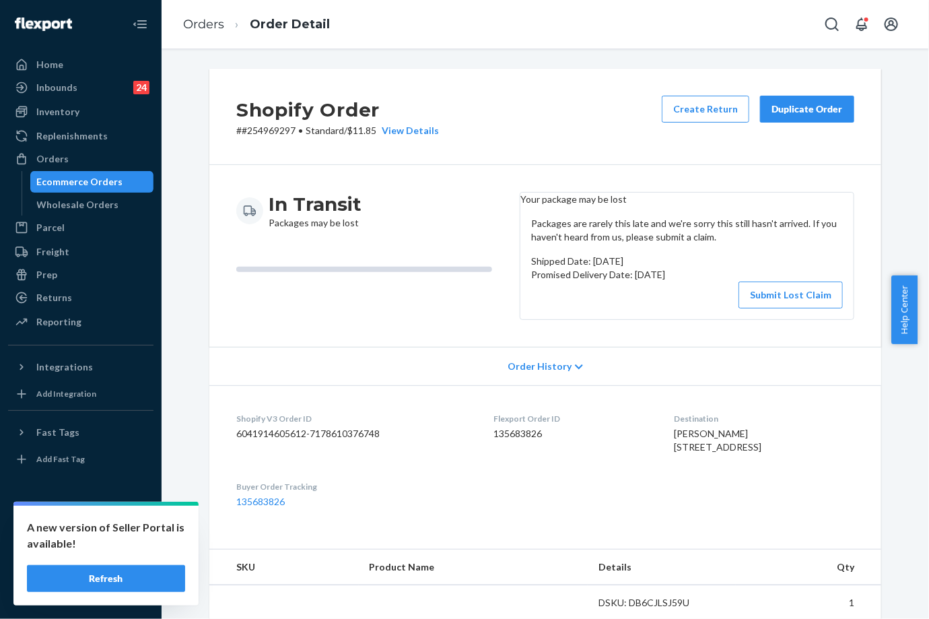
click at [755, 308] on button "Submit Lost Claim" at bounding box center [790, 294] width 104 height 27
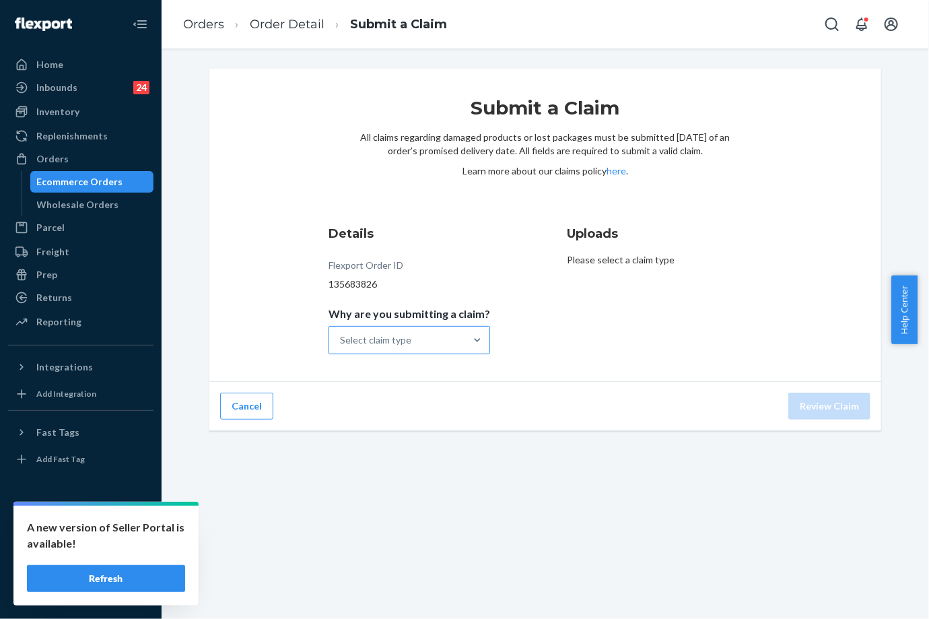
click at [415, 341] on div "Select claim type" at bounding box center [397, 339] width 136 height 27
click at [341, 341] on input "Why are you submitting a claim? Select claim type" at bounding box center [340, 339] width 1 height 13
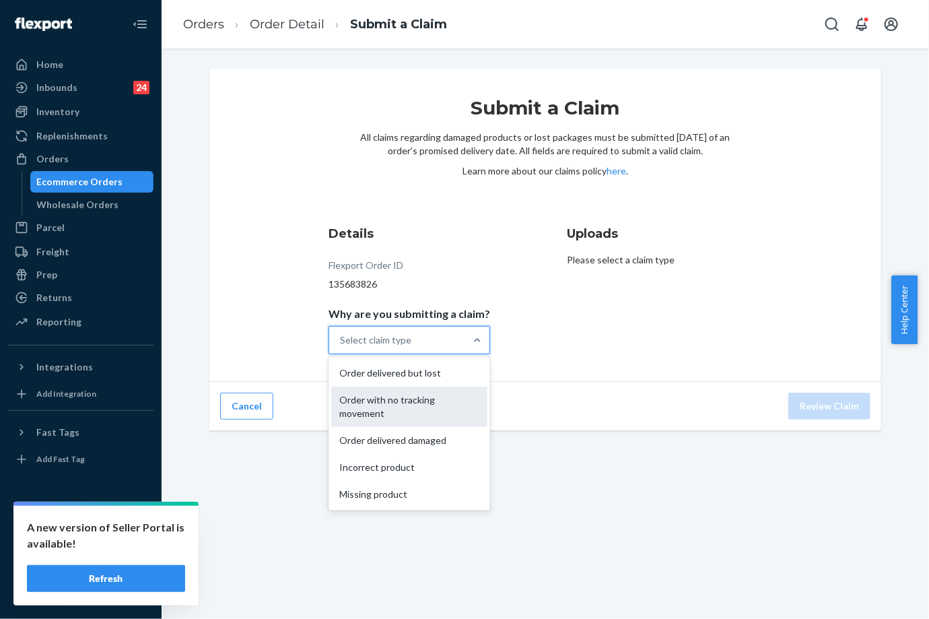
click at [436, 422] on div "Order with no tracking movement" at bounding box center [409, 406] width 156 height 40
click at [341, 347] on input "Why are you submitting a claim? option Order with no tracking movement focused,…" at bounding box center [340, 339] width 1 height 13
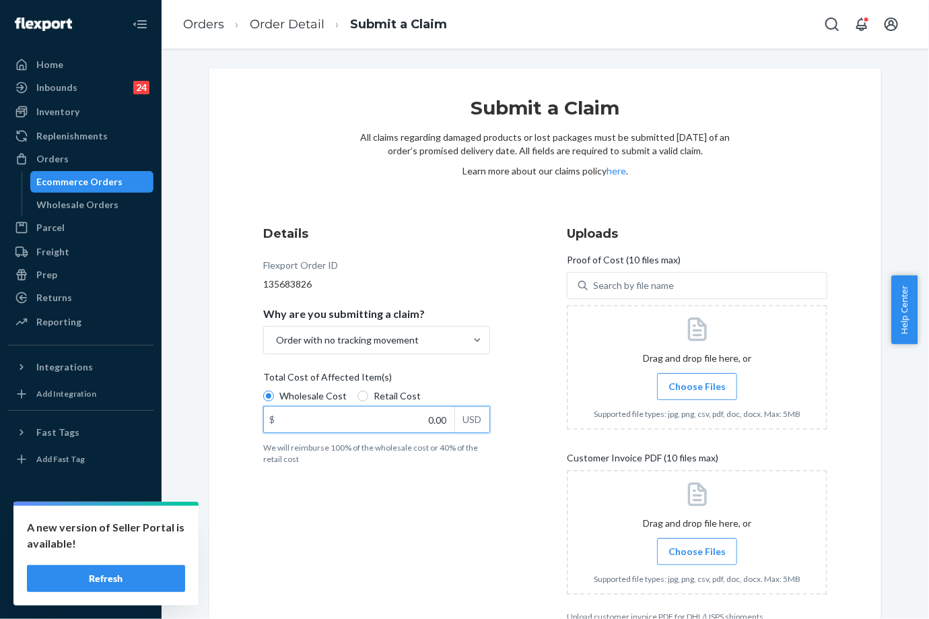
click at [409, 418] on input "0.00" at bounding box center [359, 420] width 190 height 26
type input "180.00"
click at [438, 510] on div "Details Flexport Order ID 135683826 Why are you submitting a claim? Order with …" at bounding box center [393, 423] width 260 height 413
click at [707, 380] on span "Choose Files" at bounding box center [696, 386] width 57 height 13
click at [697, 379] on input "Choose Files" at bounding box center [697, 386] width 1 height 15
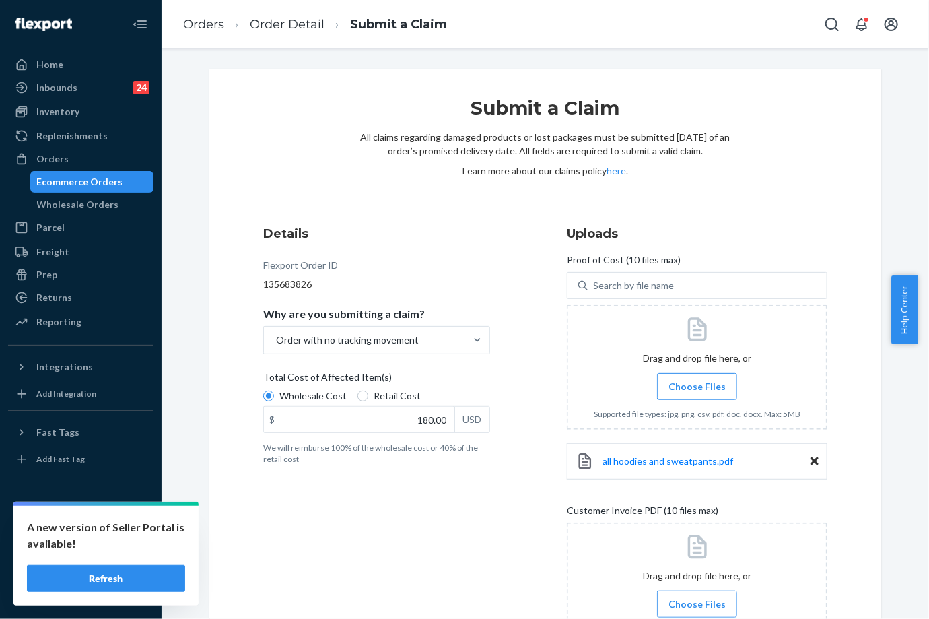
scroll to position [132, 0]
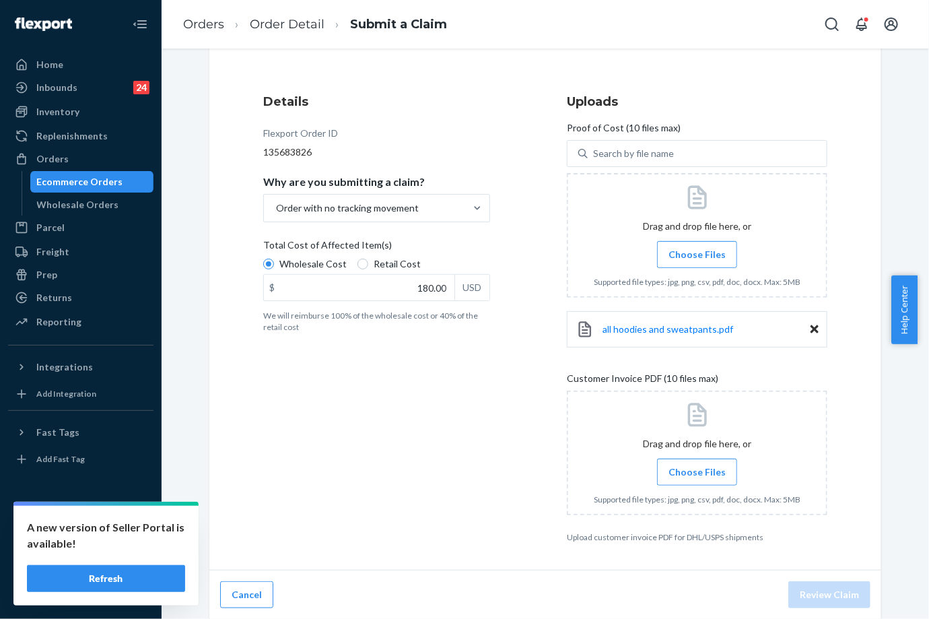
click at [700, 489] on div at bounding box center [697, 452] width 260 height 125
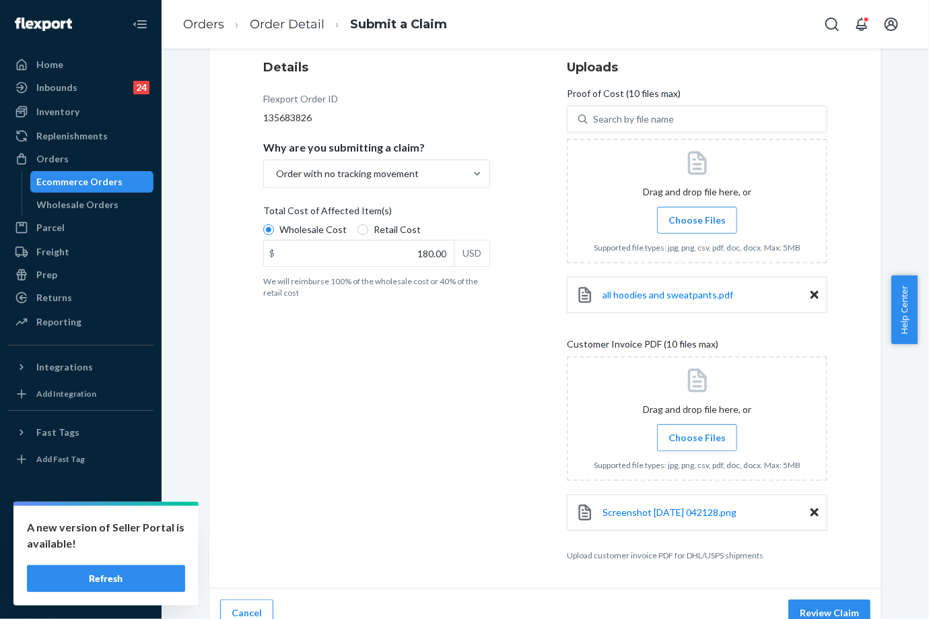
scroll to position [184, 0]
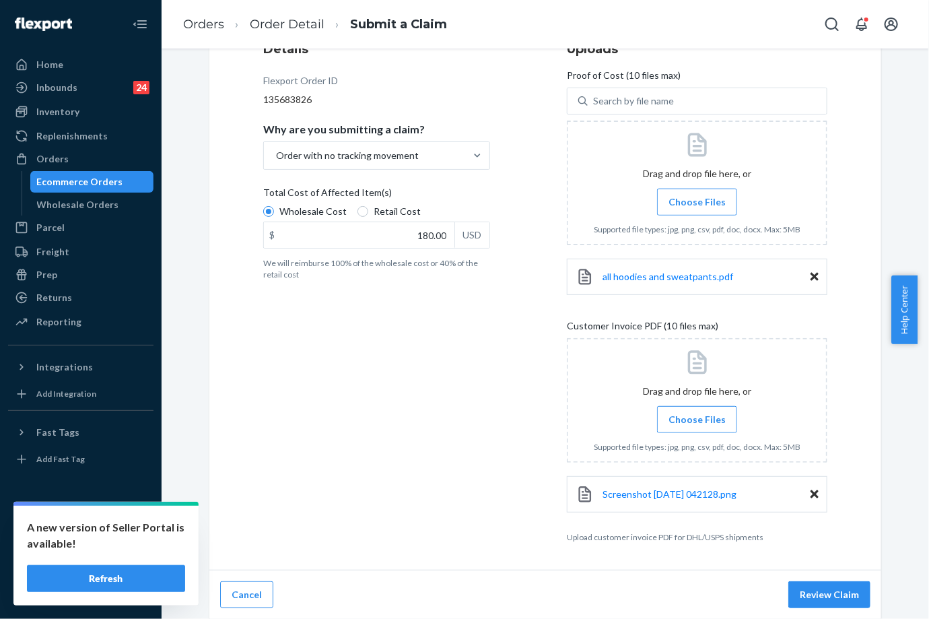
click at [482, 472] on div "Details Flexport Order ID 135683826 Why are you submitting a claim? Order with …" at bounding box center [393, 291] width 260 height 518
click at [825, 575] on div "Cancel Review Claim" at bounding box center [545, 594] width 672 height 49
click at [831, 586] on button "Review Claim" at bounding box center [829, 594] width 82 height 27
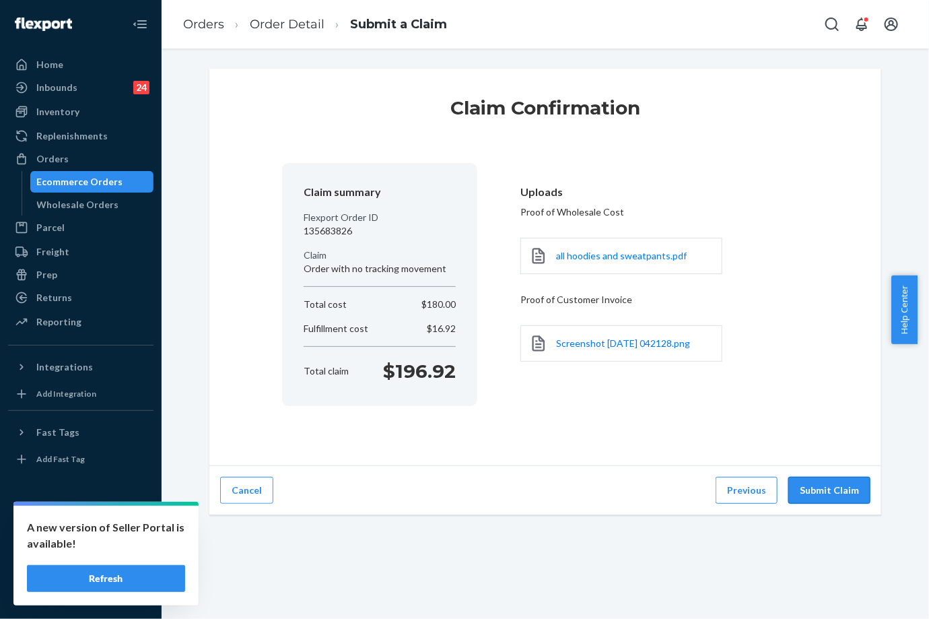
click at [827, 480] on button "Submit Claim" at bounding box center [829, 490] width 82 height 27
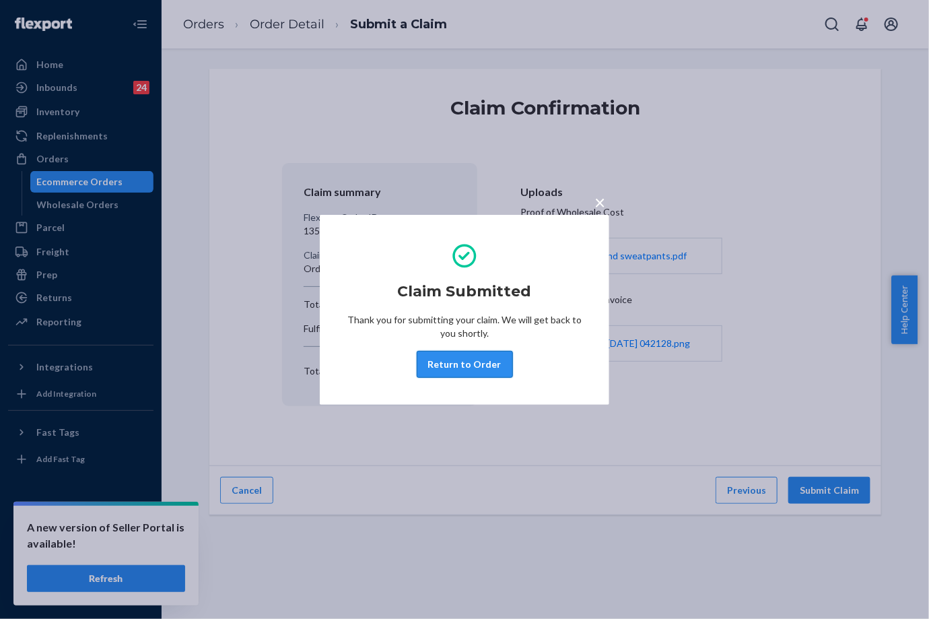
click at [493, 369] on button "Return to Order" at bounding box center [465, 364] width 96 height 27
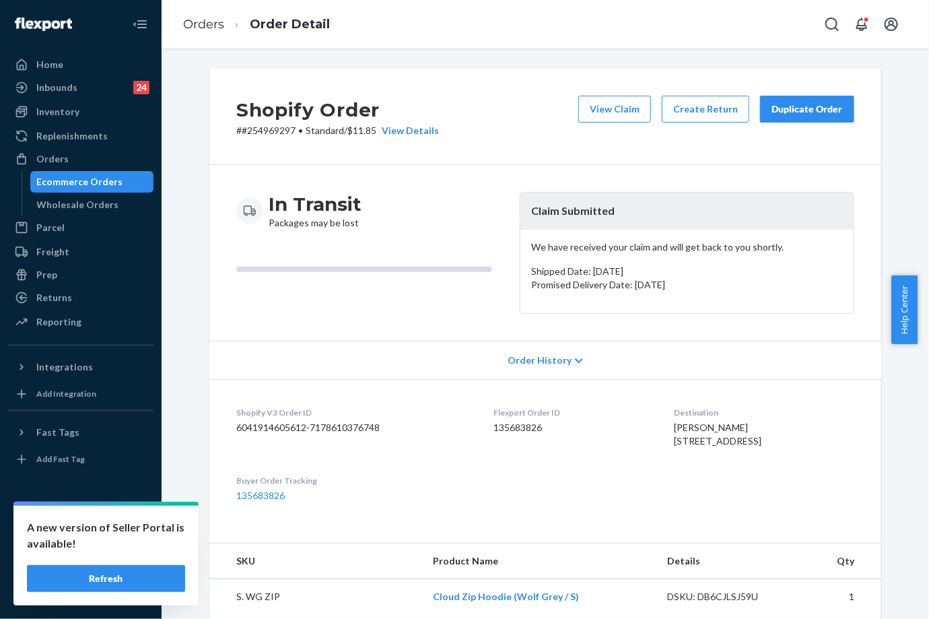
click at [789, 120] on button "Duplicate Order" at bounding box center [807, 109] width 94 height 27
click at [194, 29] on link "Orders" at bounding box center [203, 24] width 41 height 15
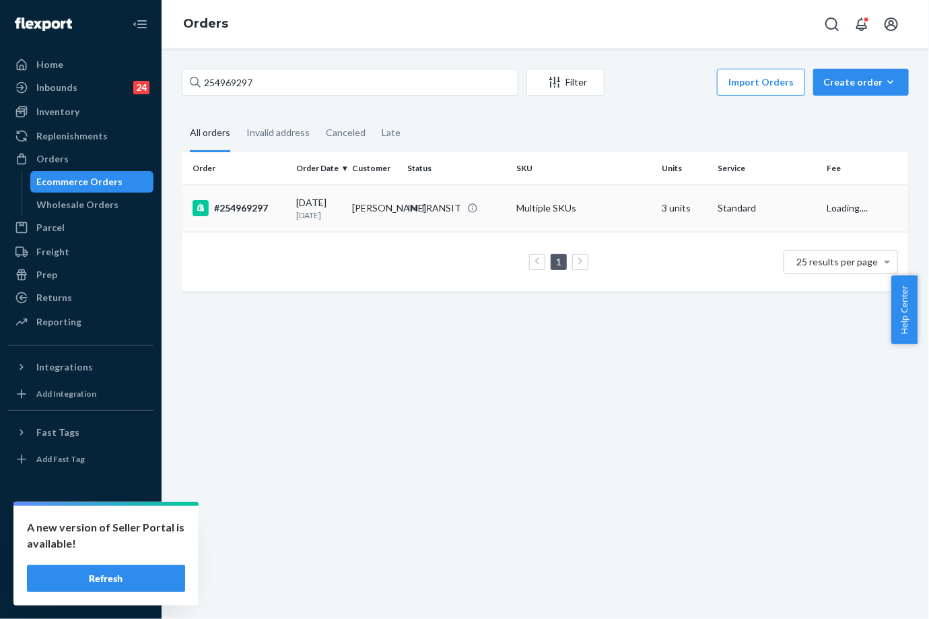
click at [354, 225] on td "[PERSON_NAME]" at bounding box center [375, 207] width 56 height 47
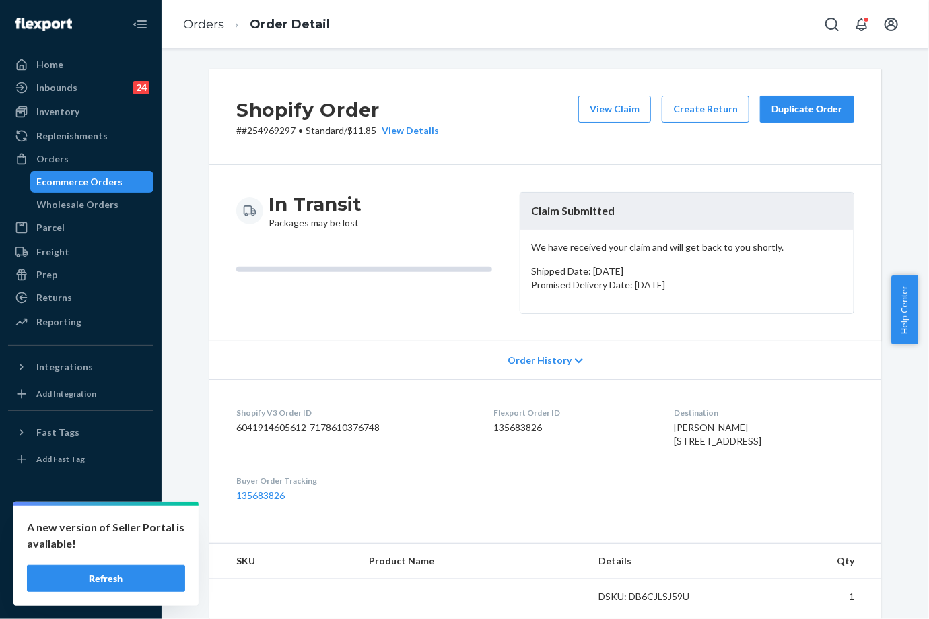
click at [776, 110] on div "Duplicate Order" at bounding box center [806, 108] width 71 height 13
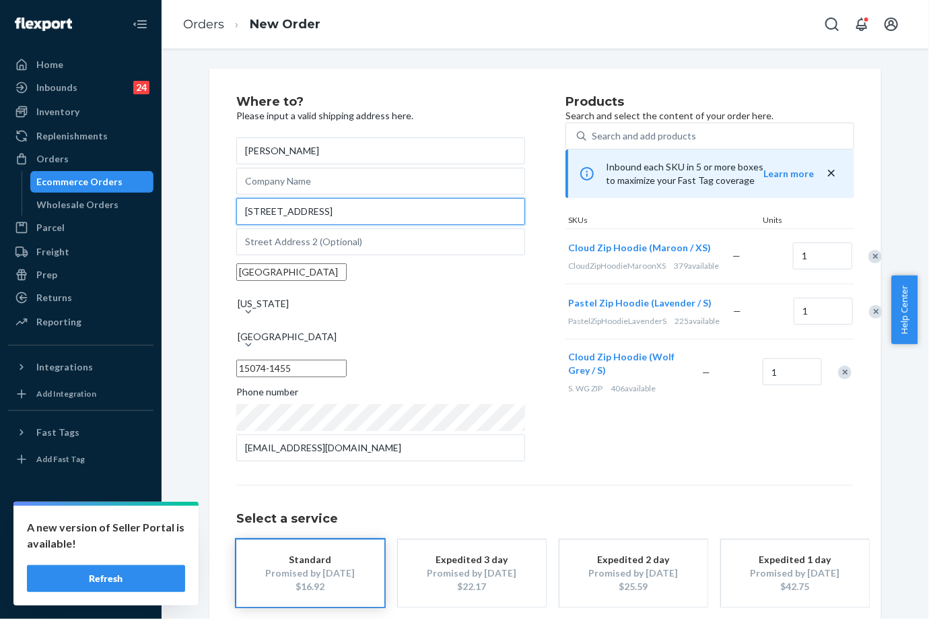
click at [357, 225] on input "[STREET_ADDRESS]" at bounding box center [380, 211] width 289 height 27
drag, startPoint x: 349, startPoint y: 228, endPoint x: 227, endPoint y: 223, distance: 122.0
click at [227, 223] on div "Where to? Please input a valid shipping address here. [PERSON_NAME] [STREET_ADD…" at bounding box center [545, 378] width 672 height 619
paste input "reet Unit A [GEOGRAPHIC_DATA]"
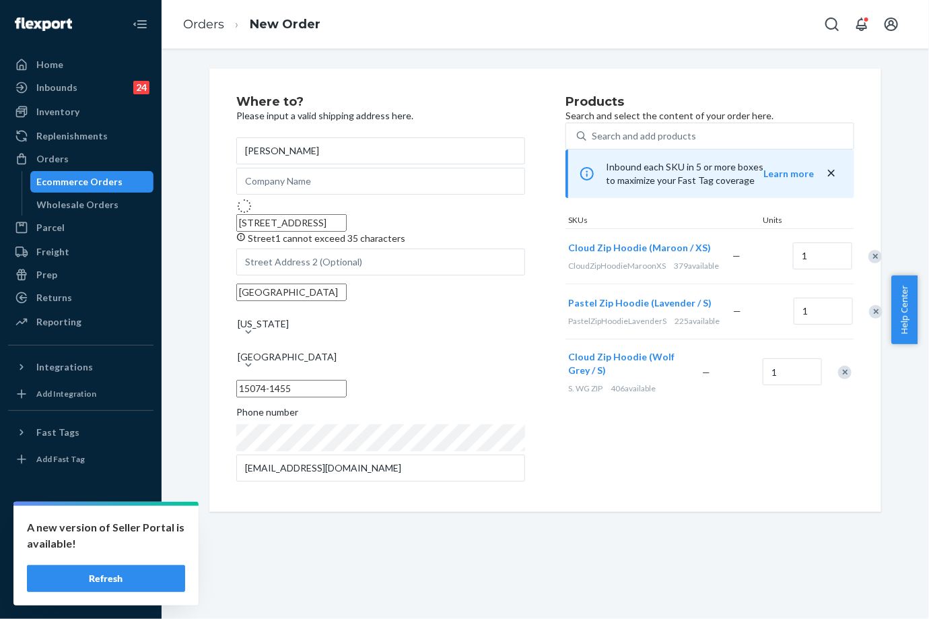
type input "[STREET_ADDRESS]"
type input "a"
type input "15074"
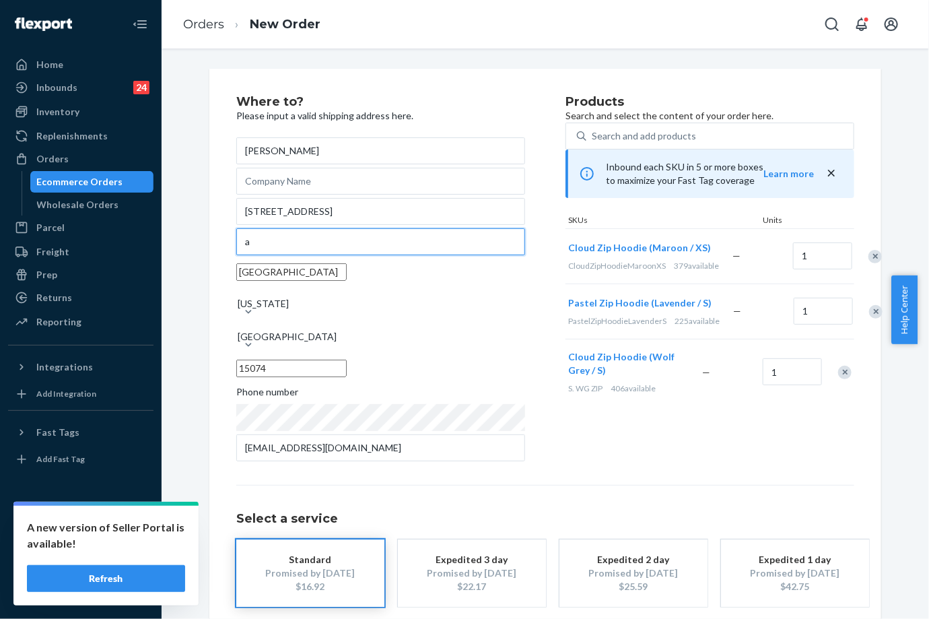
drag, startPoint x: 258, startPoint y: 265, endPoint x: 221, endPoint y: 265, distance: 37.0
click at [221, 265] on div "Where to? Please input a valid shipping address here. [PERSON_NAME] [STREET_ADD…" at bounding box center [545, 378] width 672 height 619
paste input "Unit A"
type input "Unit A"
click at [502, 484] on div "Where to? Please input a valid shipping address here. [PERSON_NAME] [STREET_ADD…" at bounding box center [545, 378] width 618 height 565
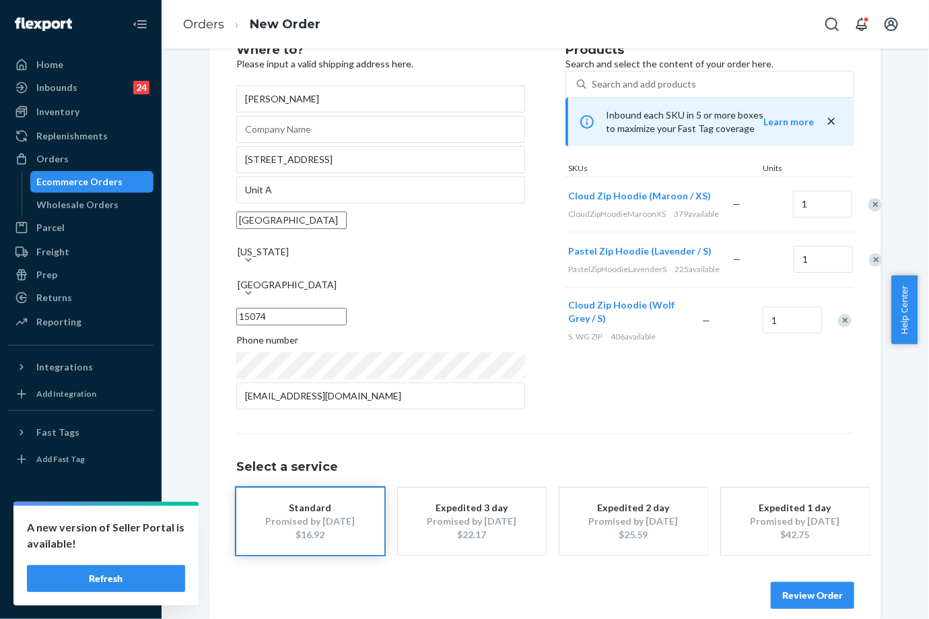
scroll to position [75, 0]
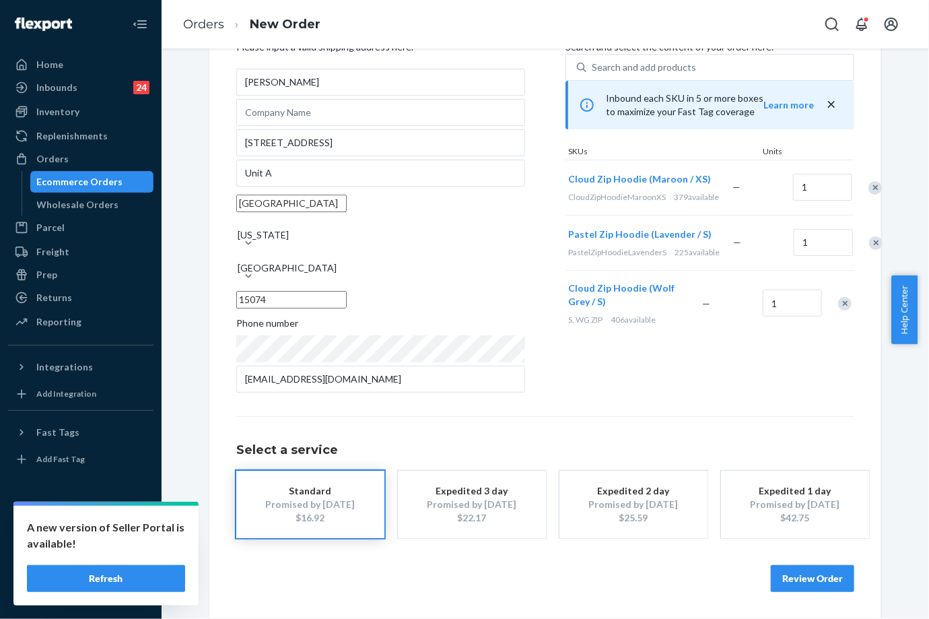
click at [806, 570] on button "Review Order" at bounding box center [812, 578] width 83 height 27
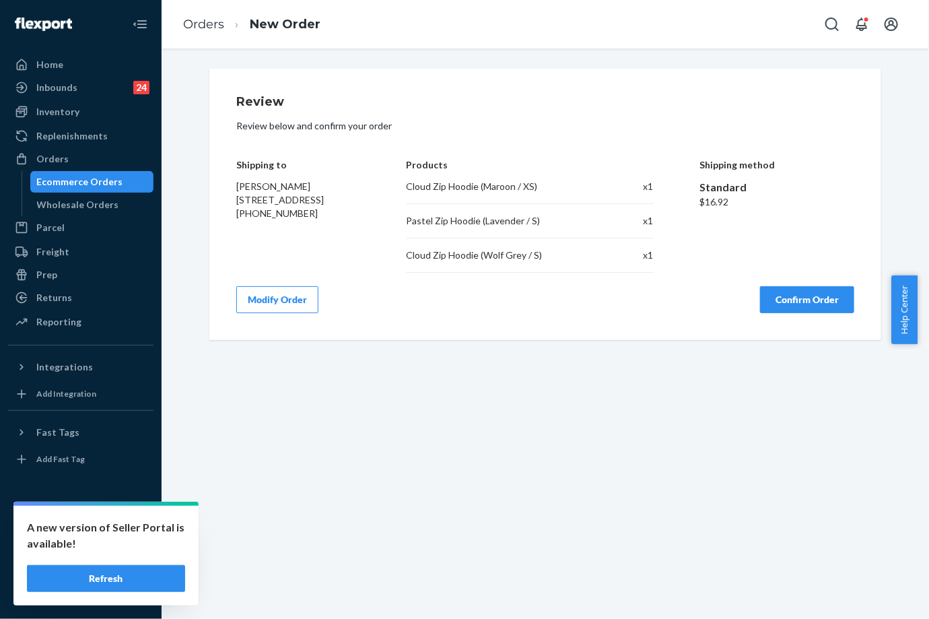
click at [792, 289] on button "Confirm Order" at bounding box center [807, 299] width 94 height 27
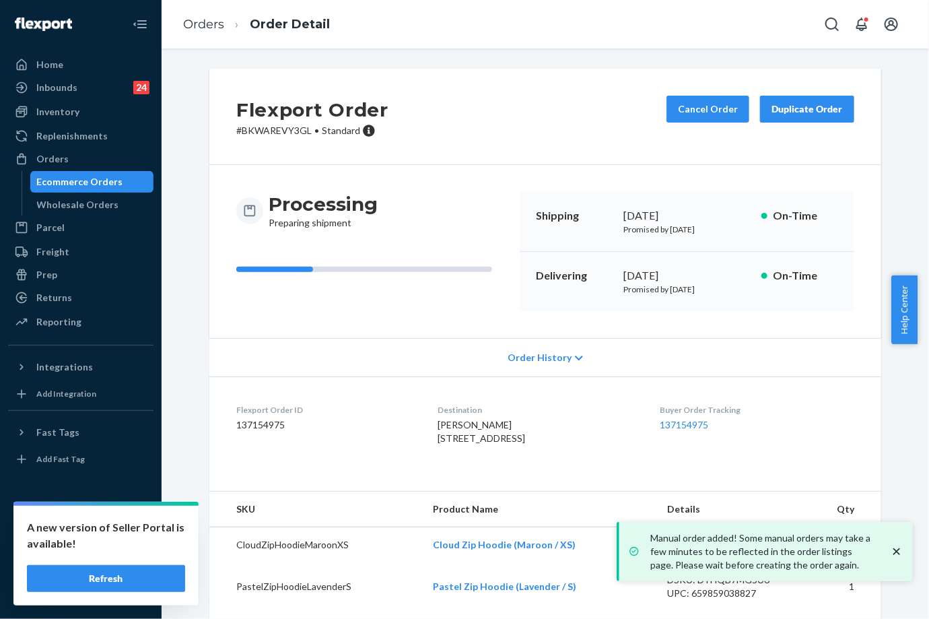
drag, startPoint x: 618, startPoint y: 275, endPoint x: 663, endPoint y: 275, distance: 45.1
click at [663, 275] on div "[DATE]" at bounding box center [686, 275] width 127 height 15
copy div "[DATE]"
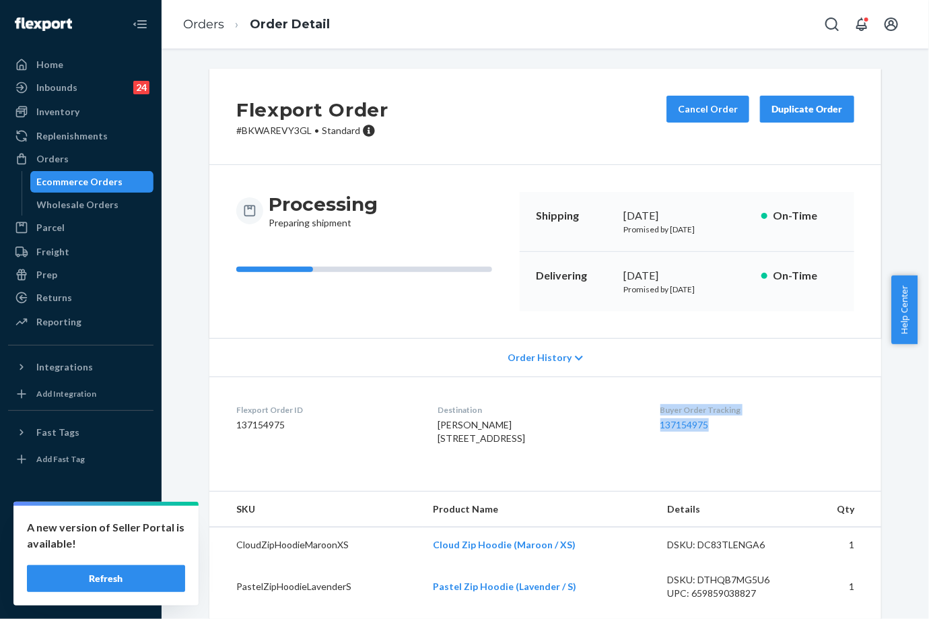
drag, startPoint x: 662, startPoint y: 413, endPoint x: 719, endPoint y: 424, distance: 57.7
click at [719, 424] on dl "Flexport Order ID 137154975 Destination [PERSON_NAME] [STREET_ADDRESS] US Buyer…" at bounding box center [545, 426] width 672 height 101
copy div "Buyer Order Tracking 137154975"
click at [221, 27] on link "Orders" at bounding box center [203, 24] width 41 height 15
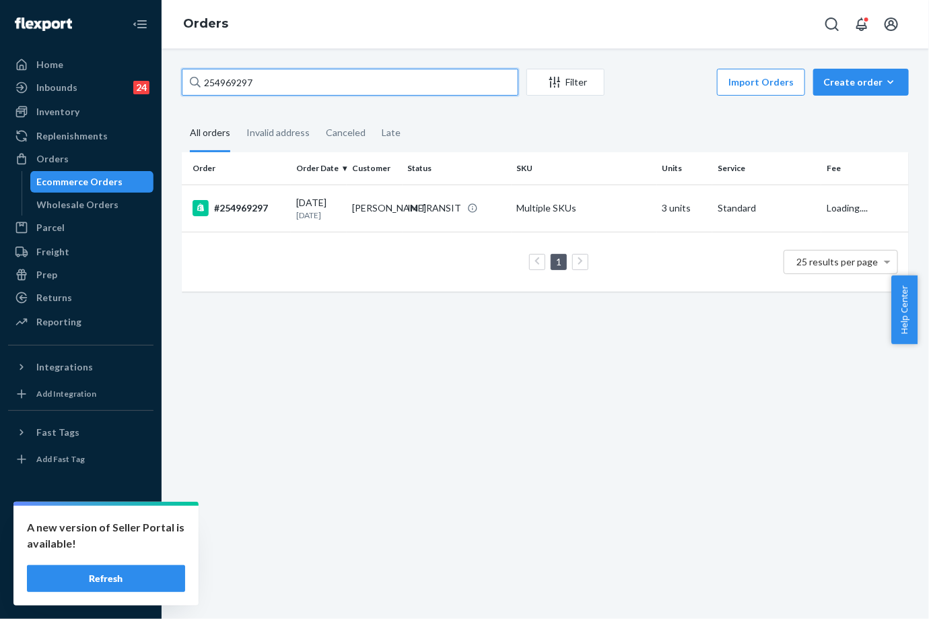
click at [291, 85] on input "254969297" at bounding box center [350, 82] width 337 height 27
paste input "5250275"
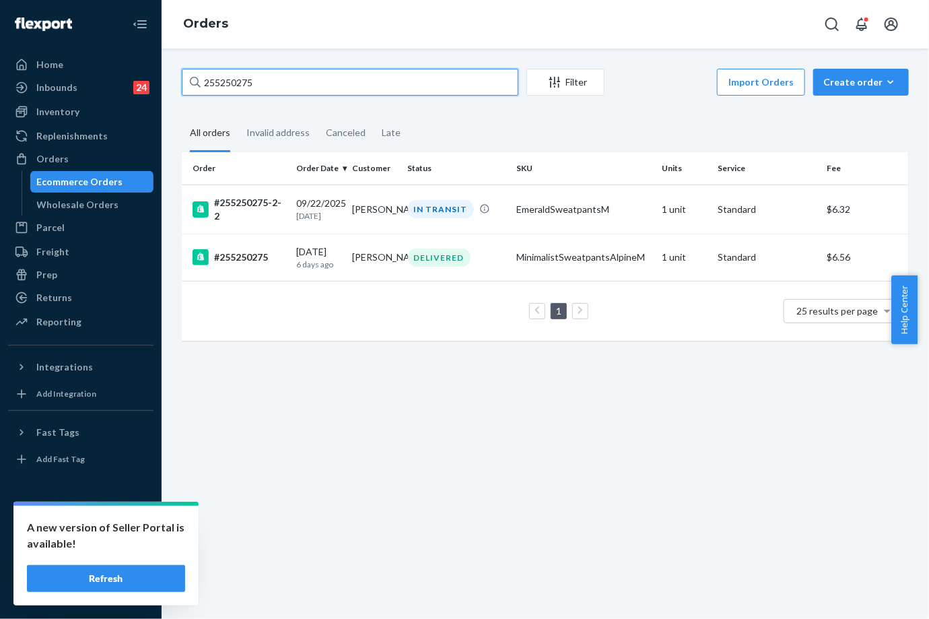
type input "255250275"
click at [419, 213] on div "IN TRANSIT" at bounding box center [441, 209] width 66 height 18
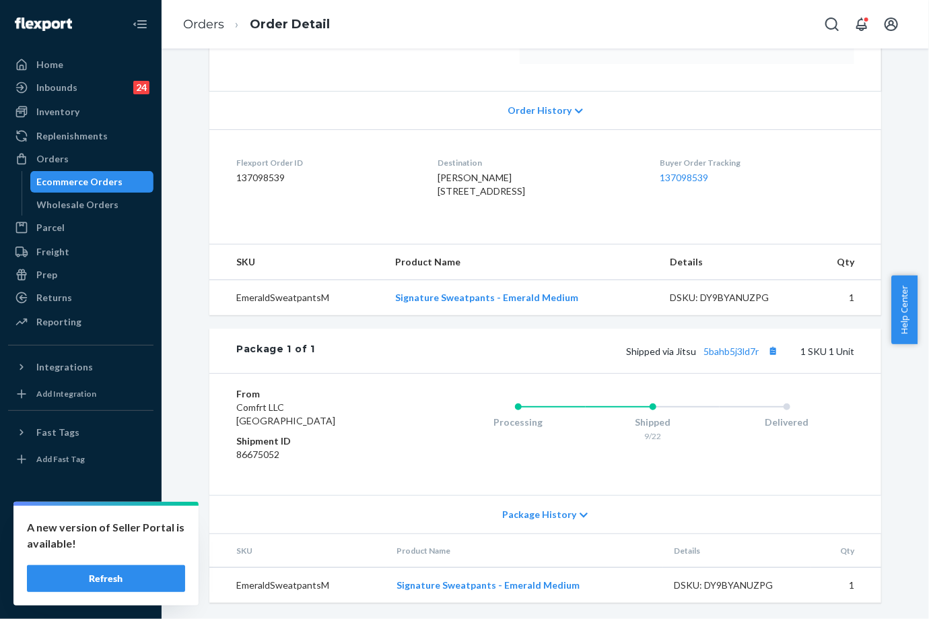
scroll to position [273, 0]
click at [734, 352] on link "5bahb5j3ld7r" at bounding box center [730, 350] width 55 height 11
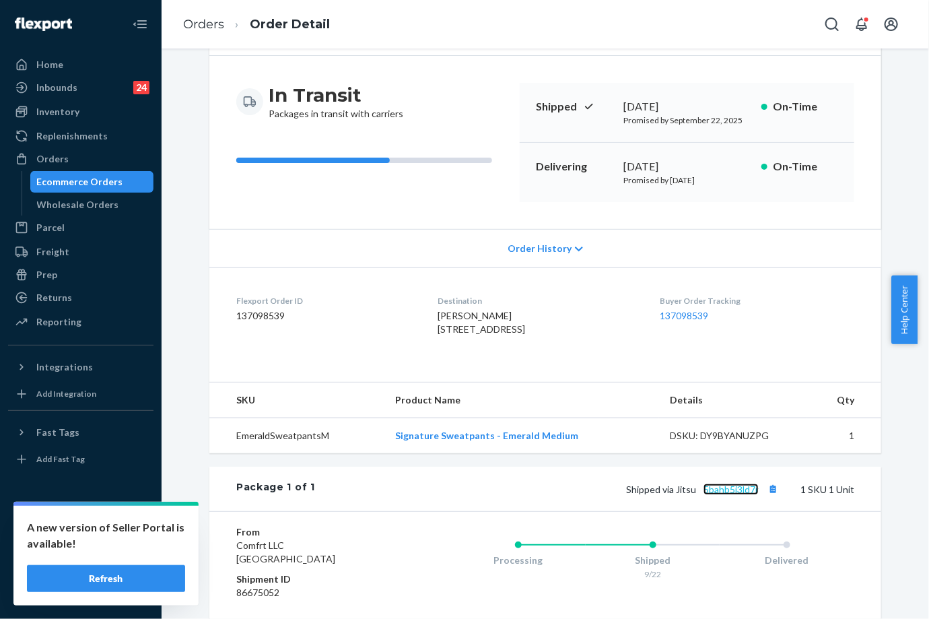
scroll to position [0, 0]
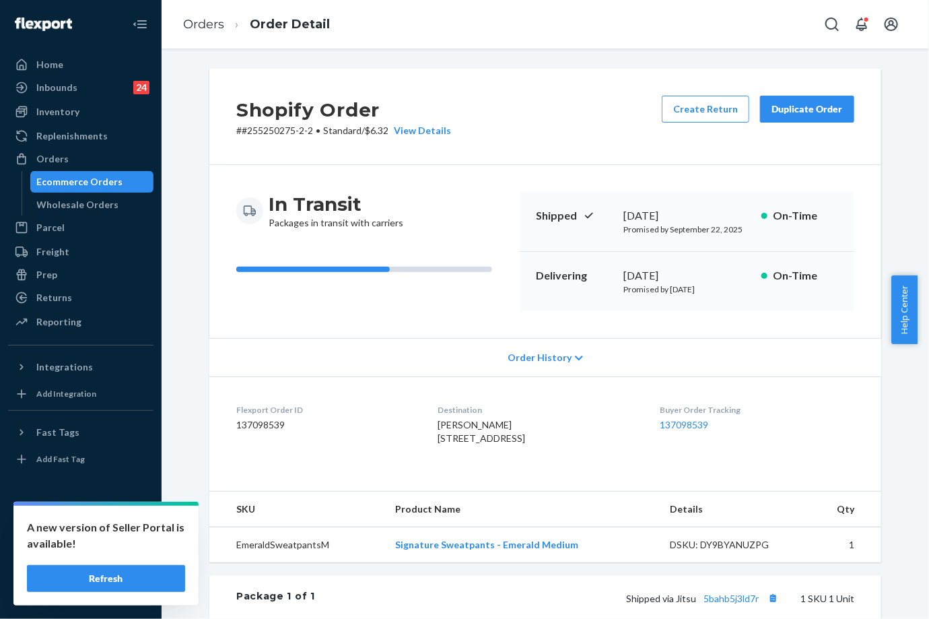
drag, startPoint x: 662, startPoint y: 287, endPoint x: 699, endPoint y: 289, distance: 37.1
click at [699, 289] on p "Promised by [DATE]" at bounding box center [686, 288] width 127 height 11
copy p "[DATE]"
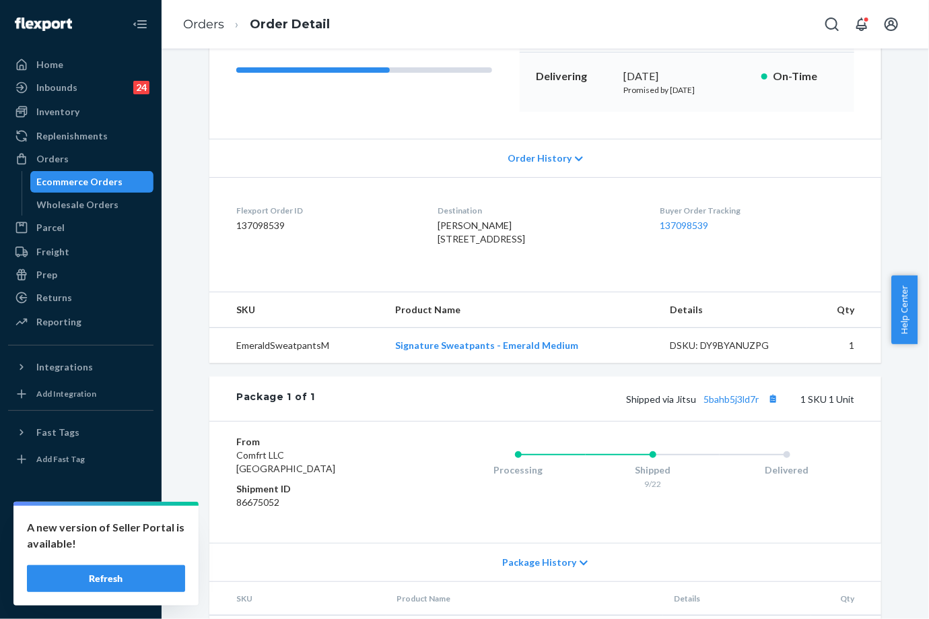
scroll to position [273, 0]
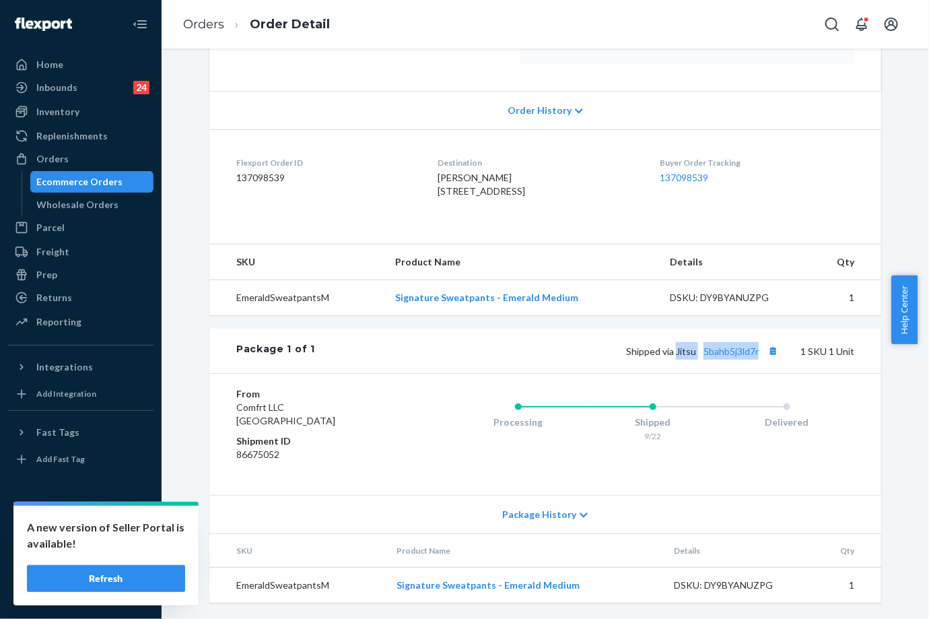
drag, startPoint x: 671, startPoint y: 351, endPoint x: 756, endPoint y: 356, distance: 84.9
click at [756, 356] on span "Shipped via Jitsu 5bahb5j3ld7r" at bounding box center [703, 350] width 155 height 11
copy span "Jitsu 5bahb5j3ld7r"
click at [208, 21] on link "Orders" at bounding box center [203, 24] width 41 height 15
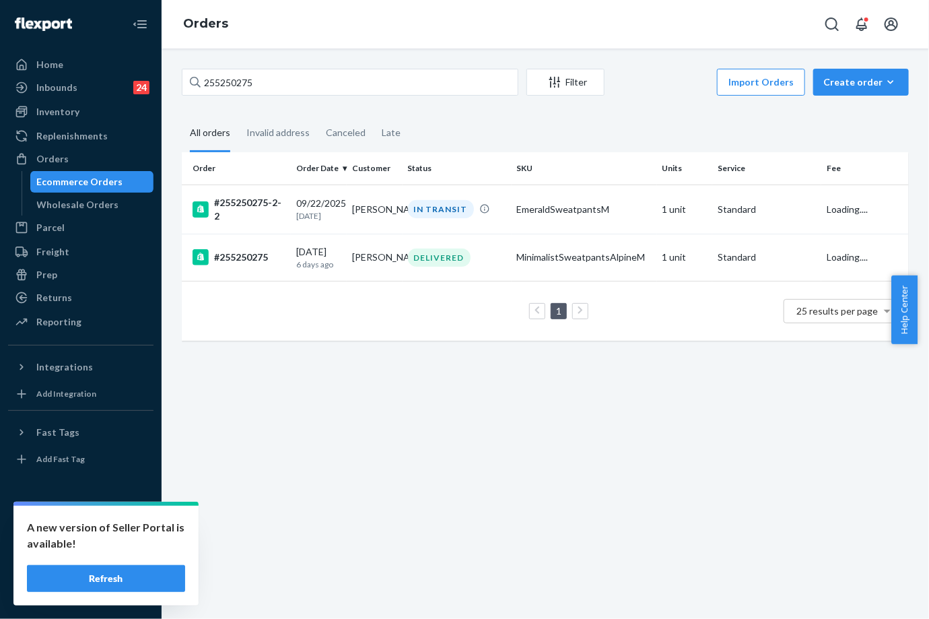
click at [208, 21] on link "Orders" at bounding box center [205, 23] width 45 height 15
click at [242, 80] on input "255250275" at bounding box center [350, 82] width 337 height 27
paste input "91478"
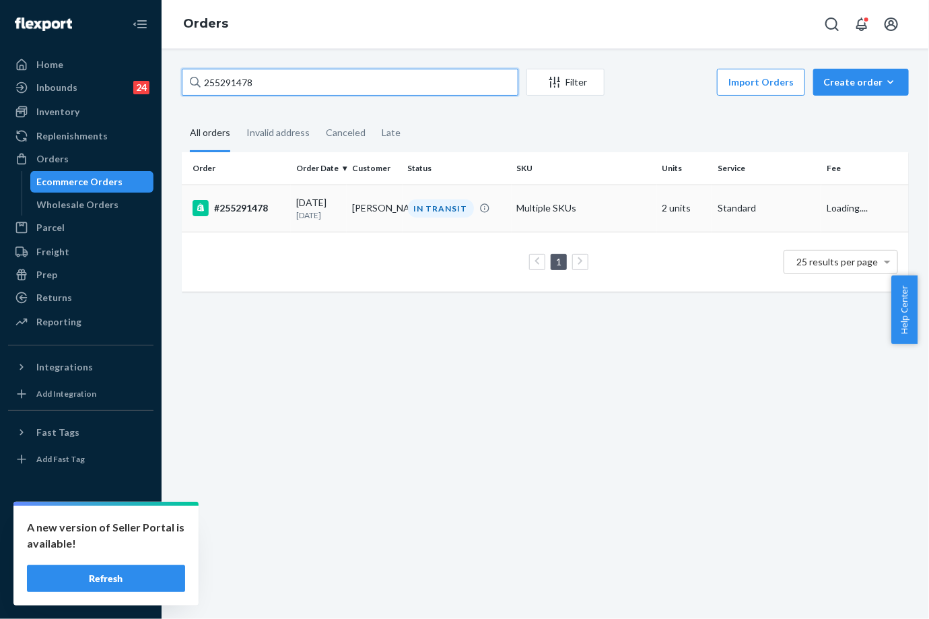
type input "255291478"
click at [328, 208] on div "[DATE] [DATE]" at bounding box center [318, 208] width 45 height 25
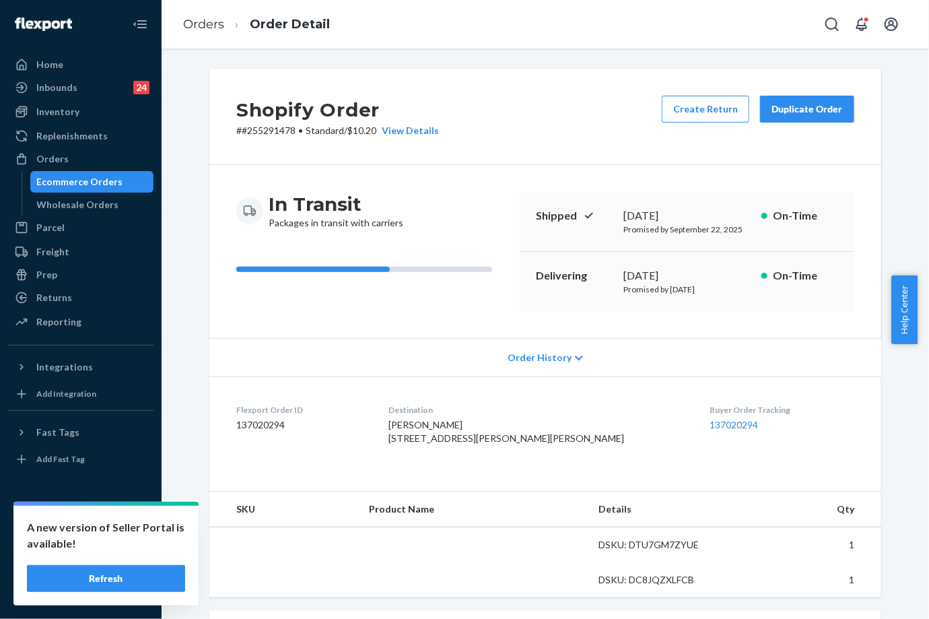
scroll to position [224, 0]
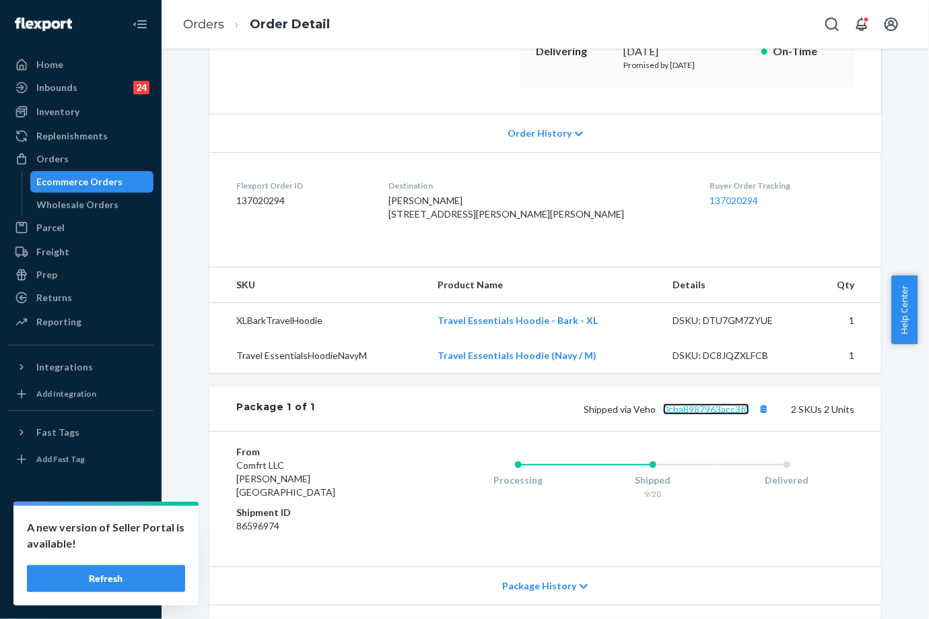
click at [727, 415] on link "0cba8987963acc3f0" at bounding box center [706, 408] width 86 height 11
click at [201, 14] on ol "Orders Order Detail" at bounding box center [256, 25] width 168 height 40
drag, startPoint x: 210, startPoint y: 26, endPoint x: 228, endPoint y: 56, distance: 35.0
click at [210, 26] on link "Orders" at bounding box center [203, 24] width 41 height 15
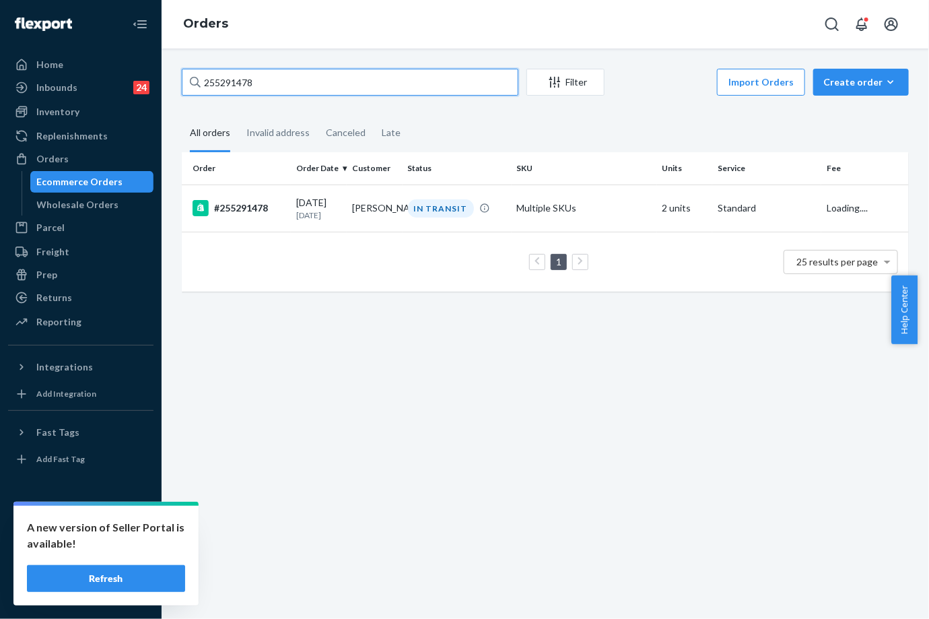
click at [250, 79] on input "255291478" at bounding box center [350, 82] width 337 height 27
paste input "41341"
type input "255241341"
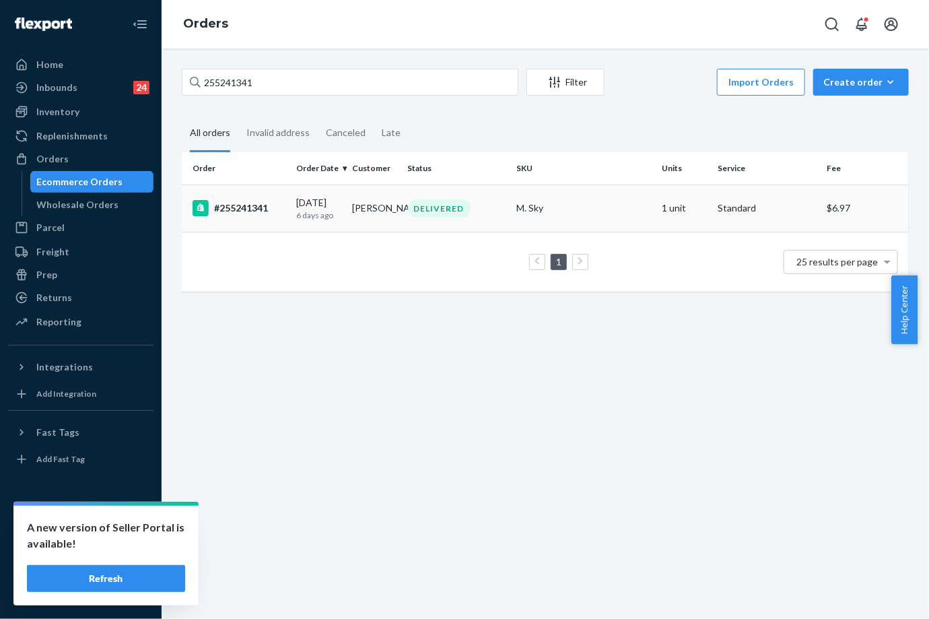
click at [476, 227] on td "DELIVERED" at bounding box center [457, 207] width 109 height 47
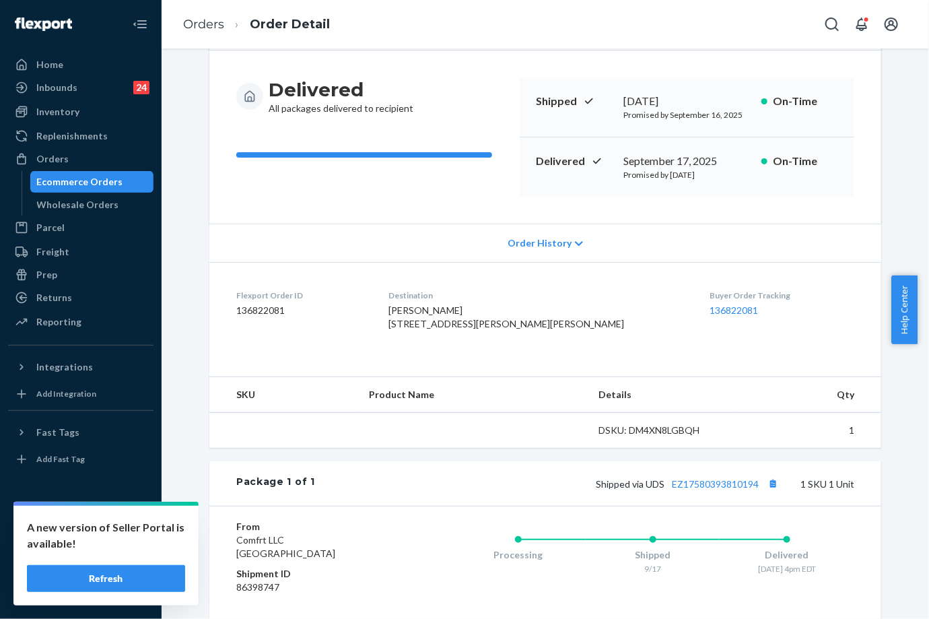
scroll to position [224, 0]
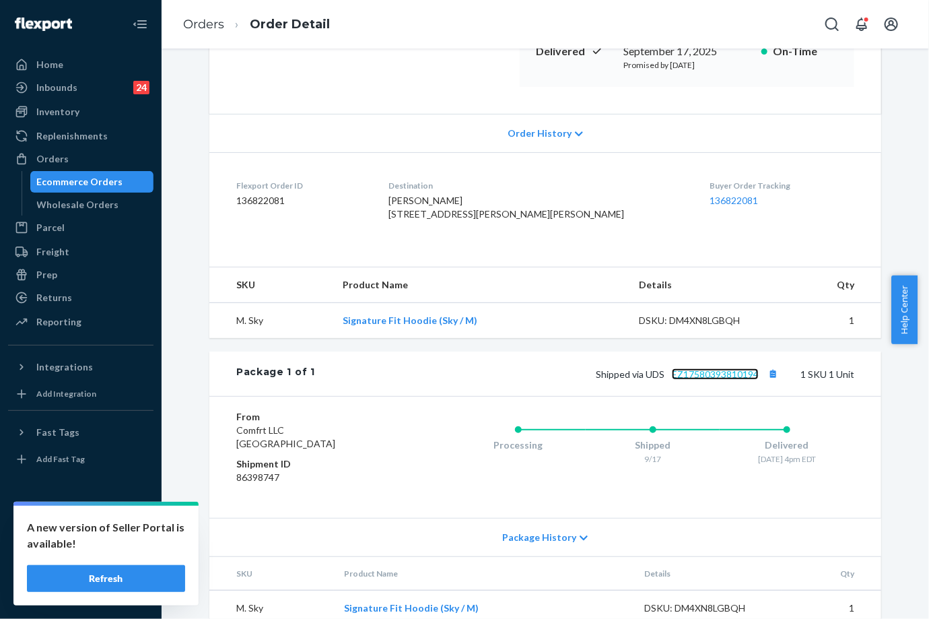
click at [734, 380] on link "EZ17580393810194" at bounding box center [715, 373] width 87 height 11
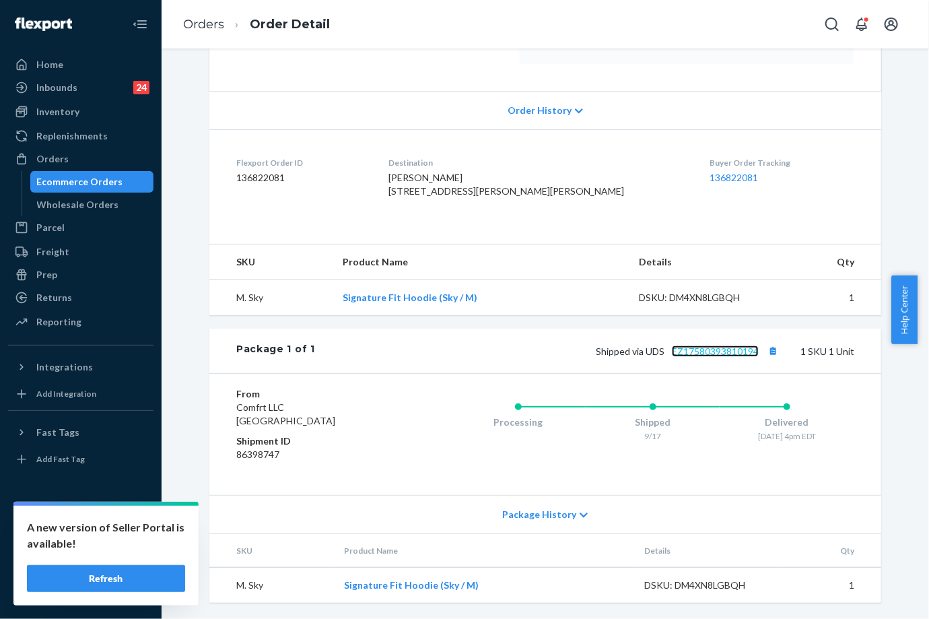
scroll to position [273, 0]
click at [64, 292] on div "Returns" at bounding box center [54, 297] width 36 height 13
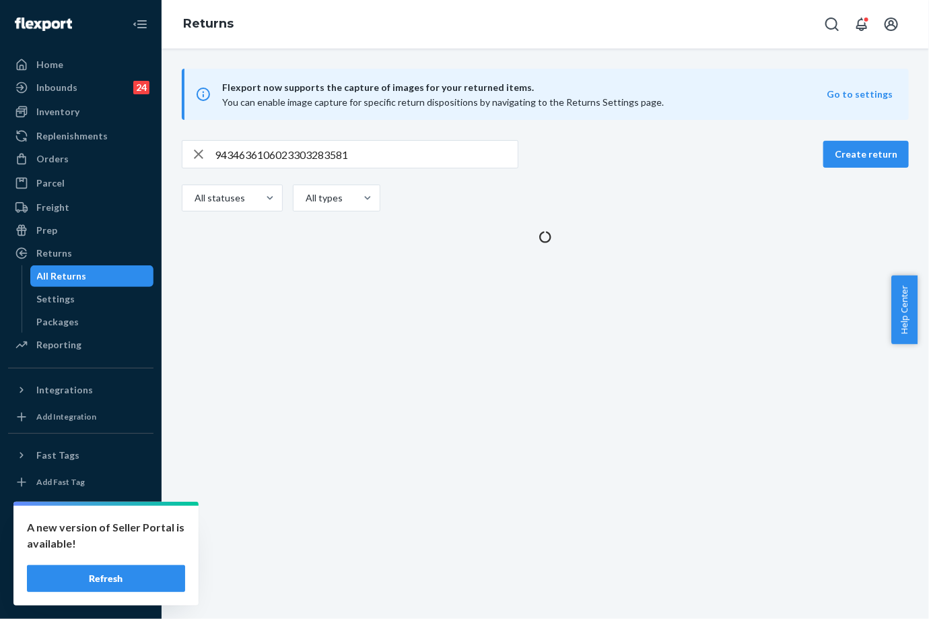
click at [343, 140] on div "9434636106023303283581" at bounding box center [350, 154] width 337 height 28
click at [312, 151] on input "9434636106023303283581" at bounding box center [366, 154] width 303 height 27
paste input "2188405"
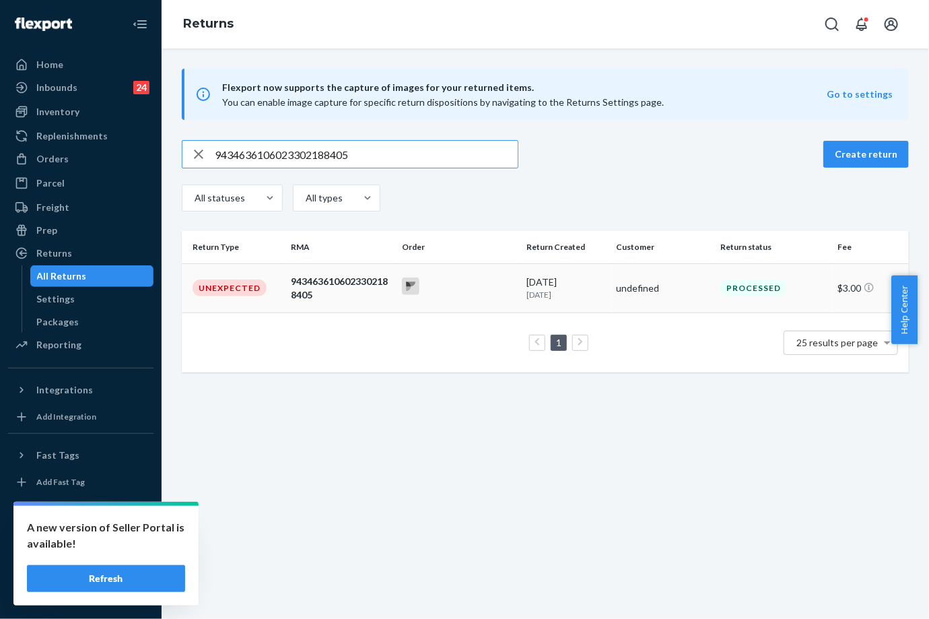
type input "9434636106023302188405"
click at [266, 289] on td "Unexpected" at bounding box center [234, 287] width 104 height 49
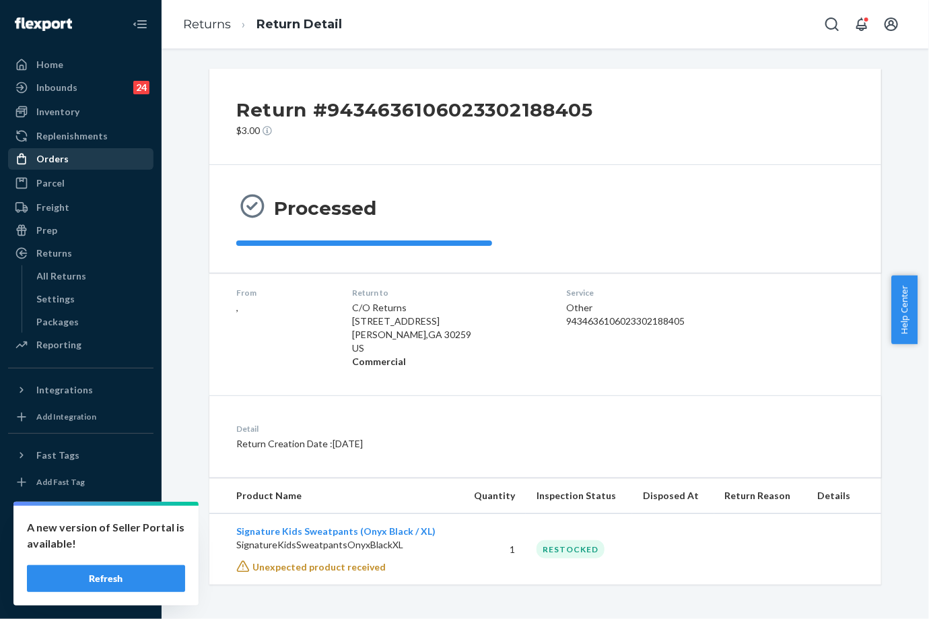
drag, startPoint x: 92, startPoint y: 160, endPoint x: 146, endPoint y: 164, distance: 54.1
click at [92, 160] on div "Orders" at bounding box center [80, 158] width 143 height 19
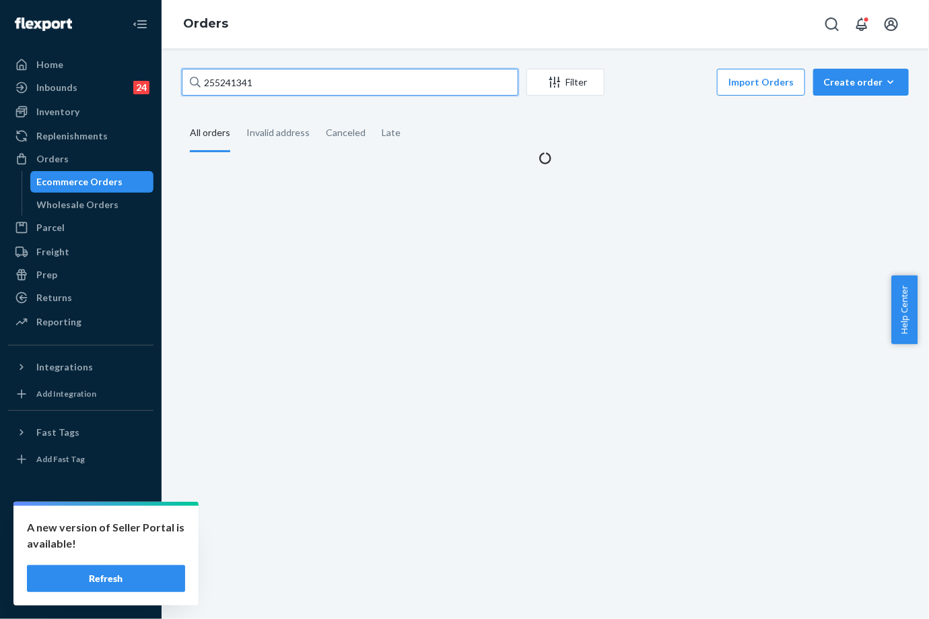
click at [248, 85] on input "255241341" at bounding box center [350, 82] width 337 height 27
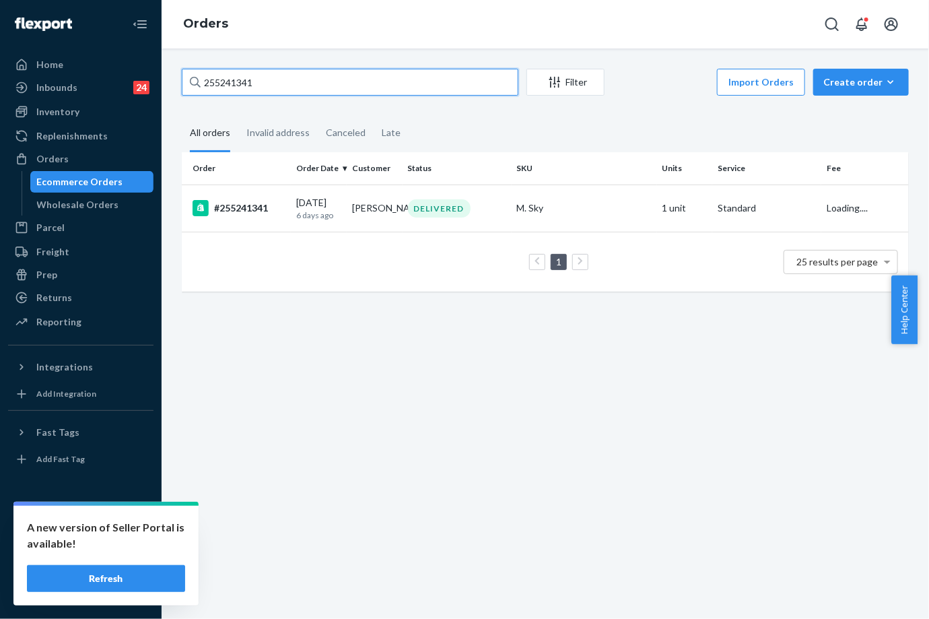
click at [248, 85] on input "255241341" at bounding box center [350, 82] width 337 height 27
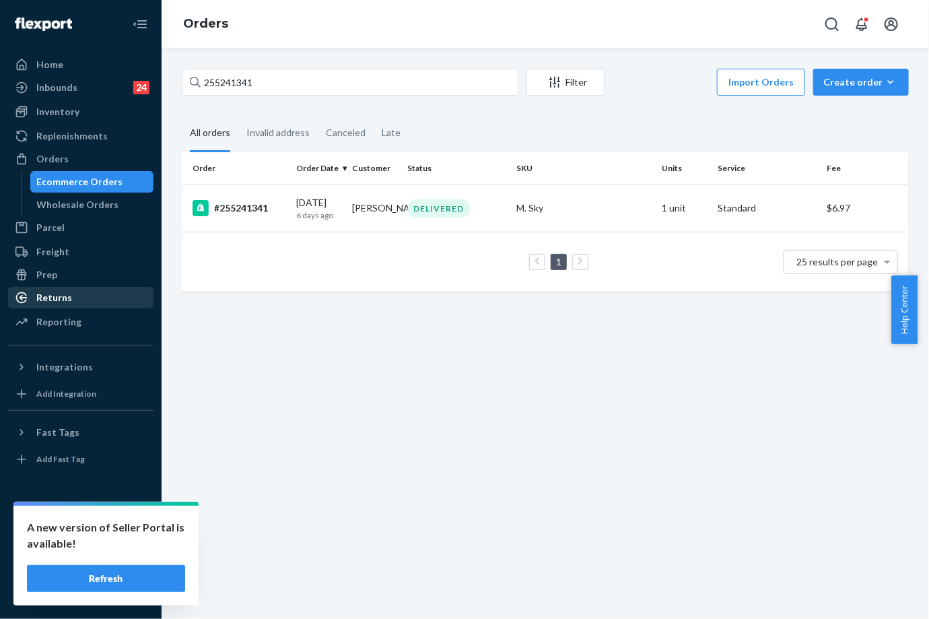
click at [59, 295] on div "Returns" at bounding box center [54, 297] width 36 height 13
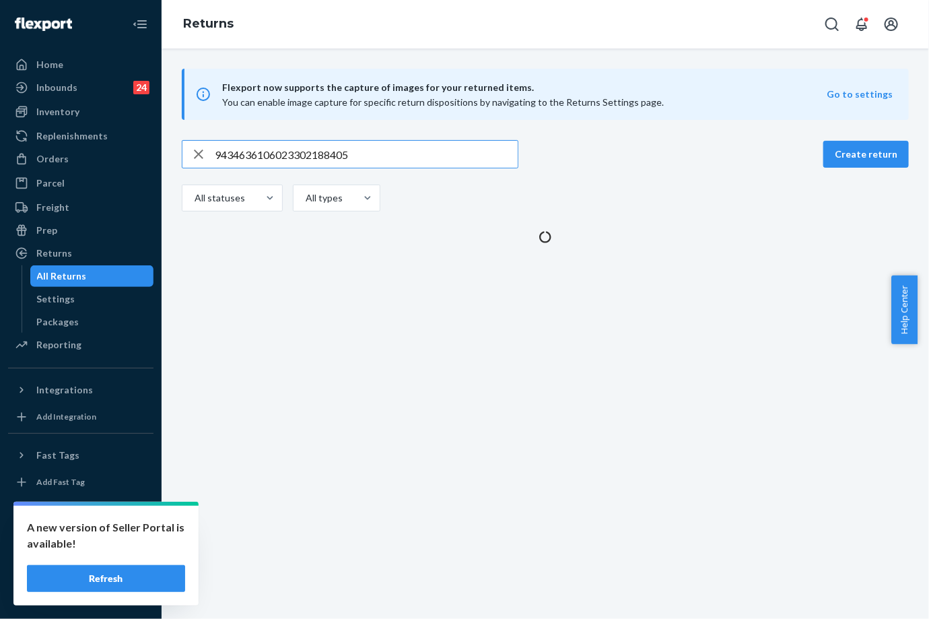
click at [259, 159] on input "9434636106023302188405" at bounding box center [366, 154] width 303 height 27
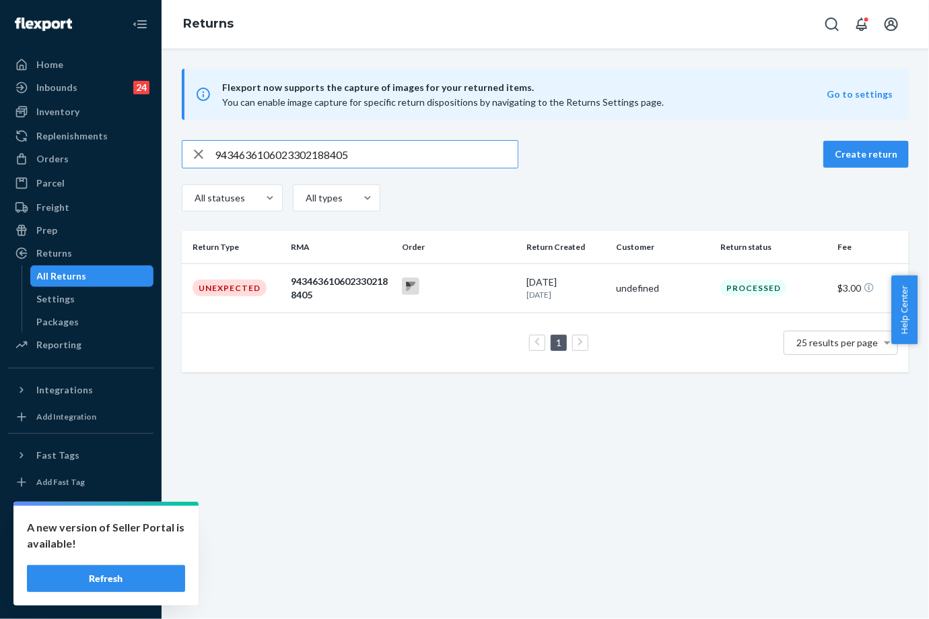
click at [259, 159] on input "9434636106023302188405" at bounding box center [366, 154] width 303 height 27
type input "9434636106023301476411"
click at [333, 282] on div "9434636106023301476404" at bounding box center [341, 288] width 100 height 27
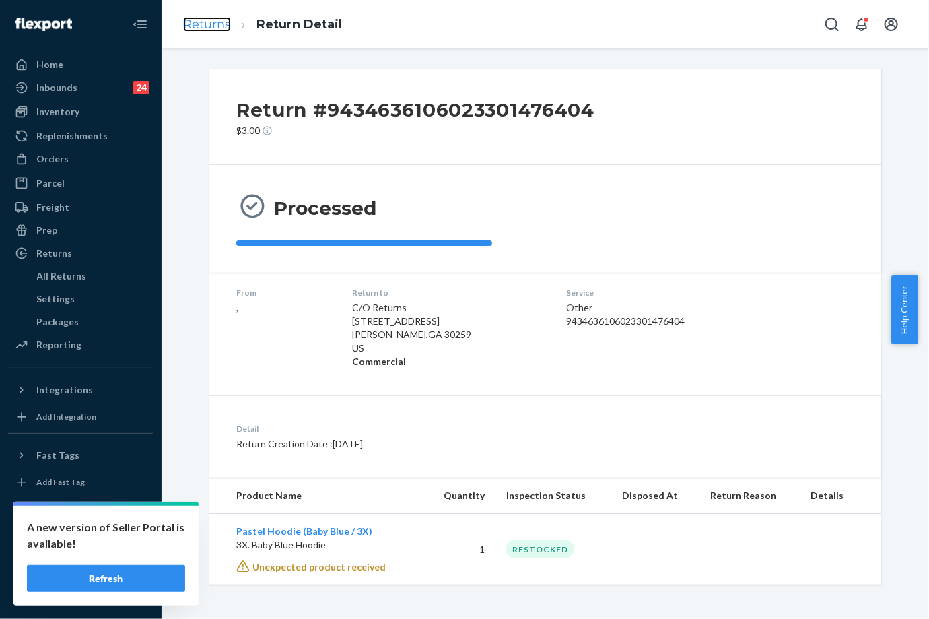
click at [205, 23] on link "Returns" at bounding box center [207, 24] width 48 height 15
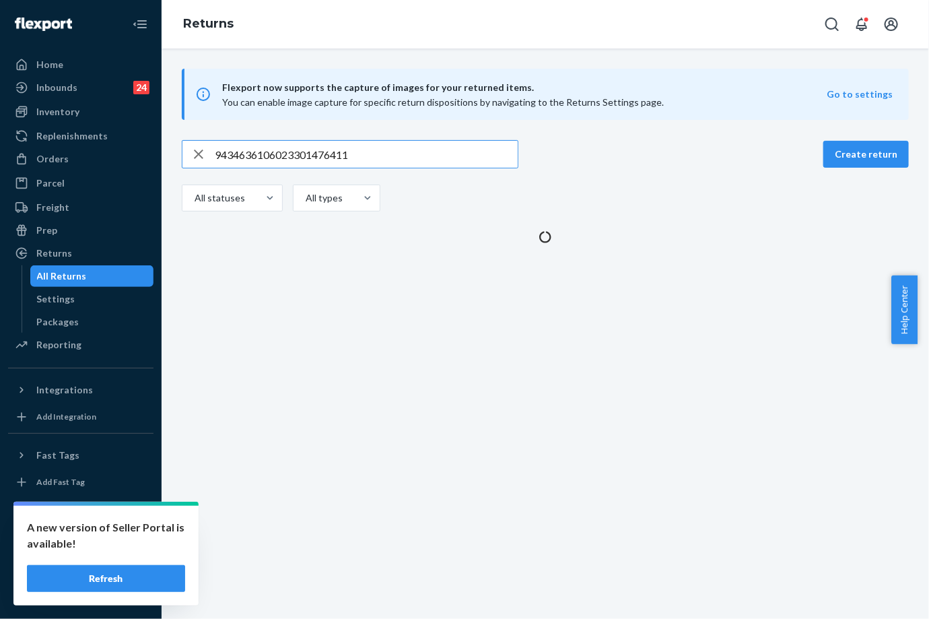
click at [285, 147] on input "9434636106023301476411" at bounding box center [366, 154] width 303 height 27
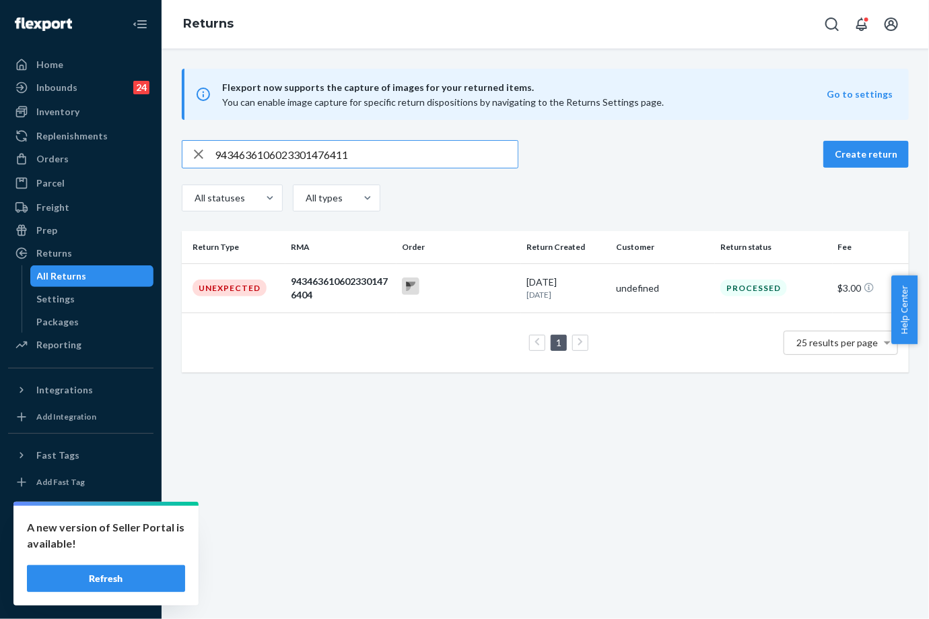
click at [285, 147] on input "9434636106023301476411" at bounding box center [366, 154] width 303 height 27
click at [71, 259] on div "Returns" at bounding box center [80, 253] width 143 height 19
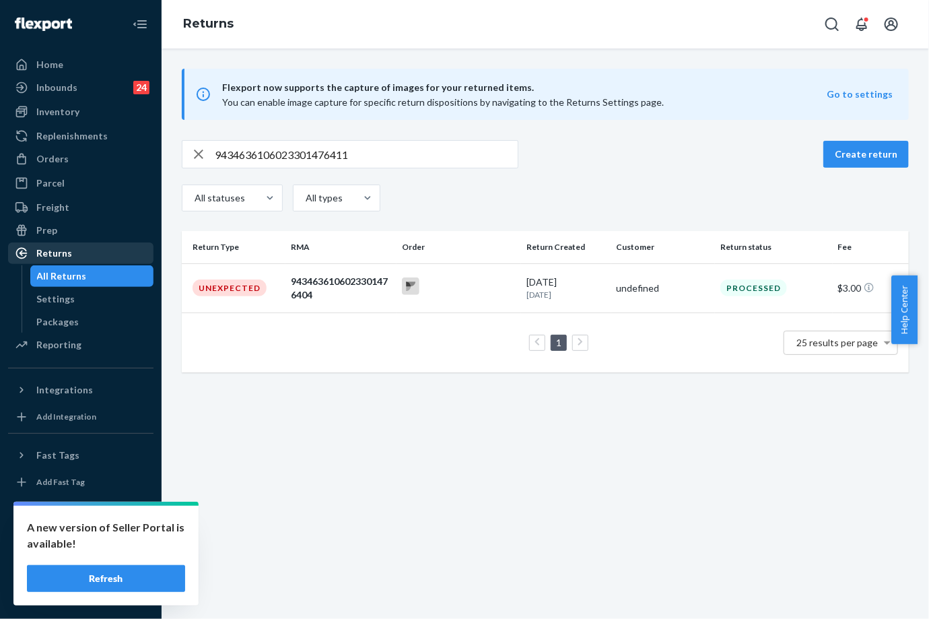
click at [71, 257] on div "Returns" at bounding box center [80, 253] width 143 height 19
click at [66, 293] on div "Settings" at bounding box center [56, 298] width 38 height 13
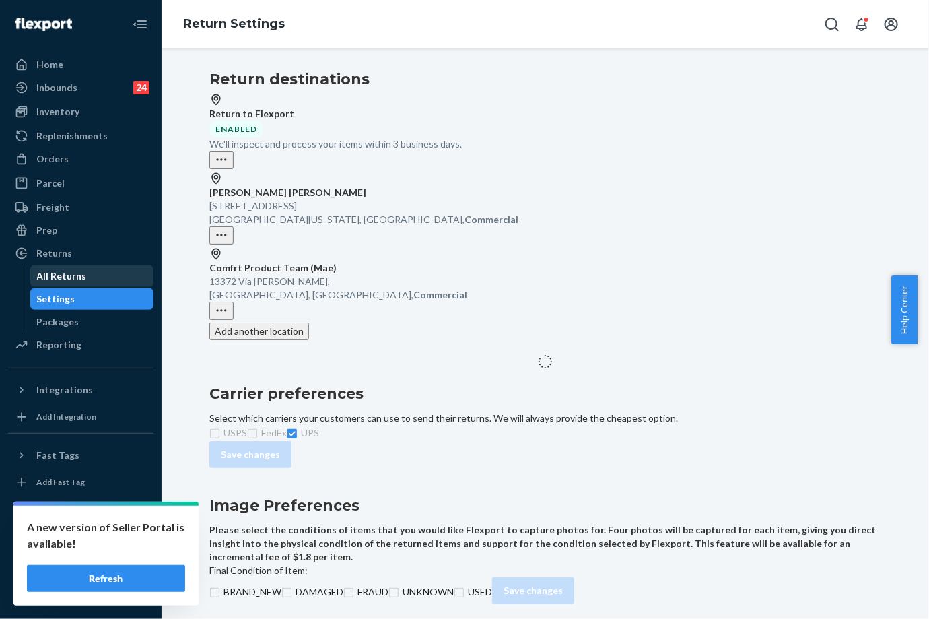
click at [60, 274] on div "All Returns" at bounding box center [62, 275] width 50 height 13
